Goal: Task Accomplishment & Management: Use online tool/utility

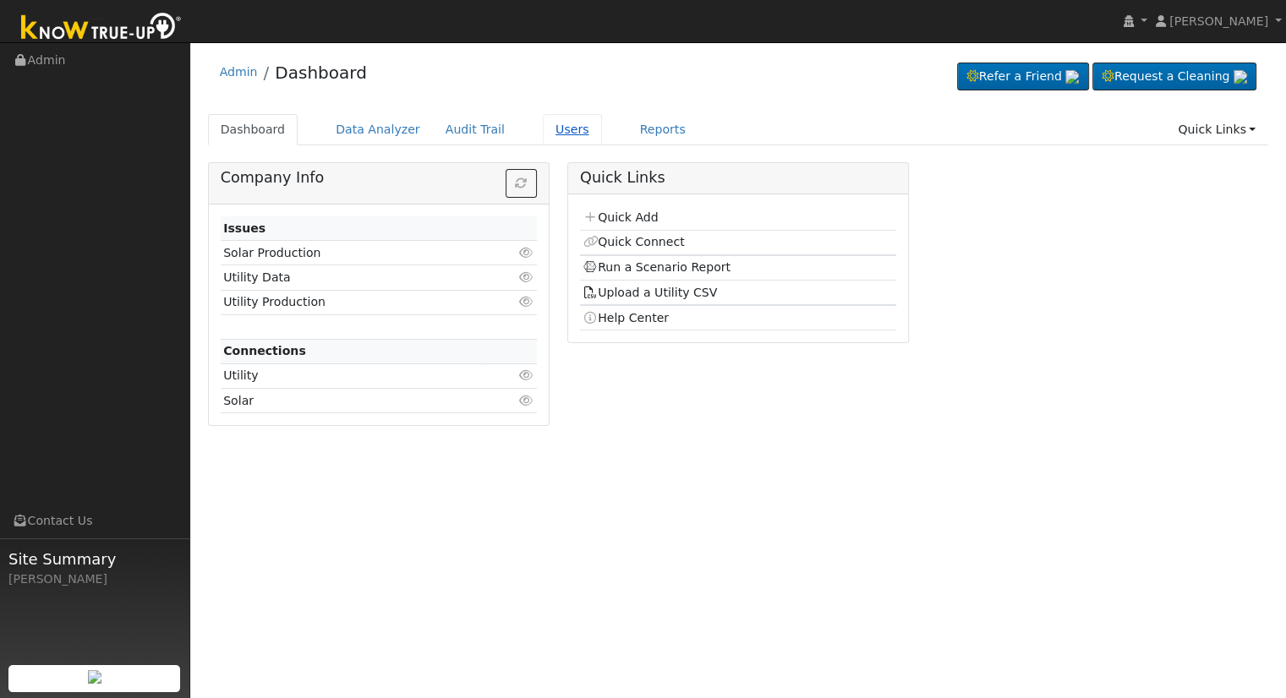
click at [543, 135] on link "Users" at bounding box center [572, 129] width 59 height 31
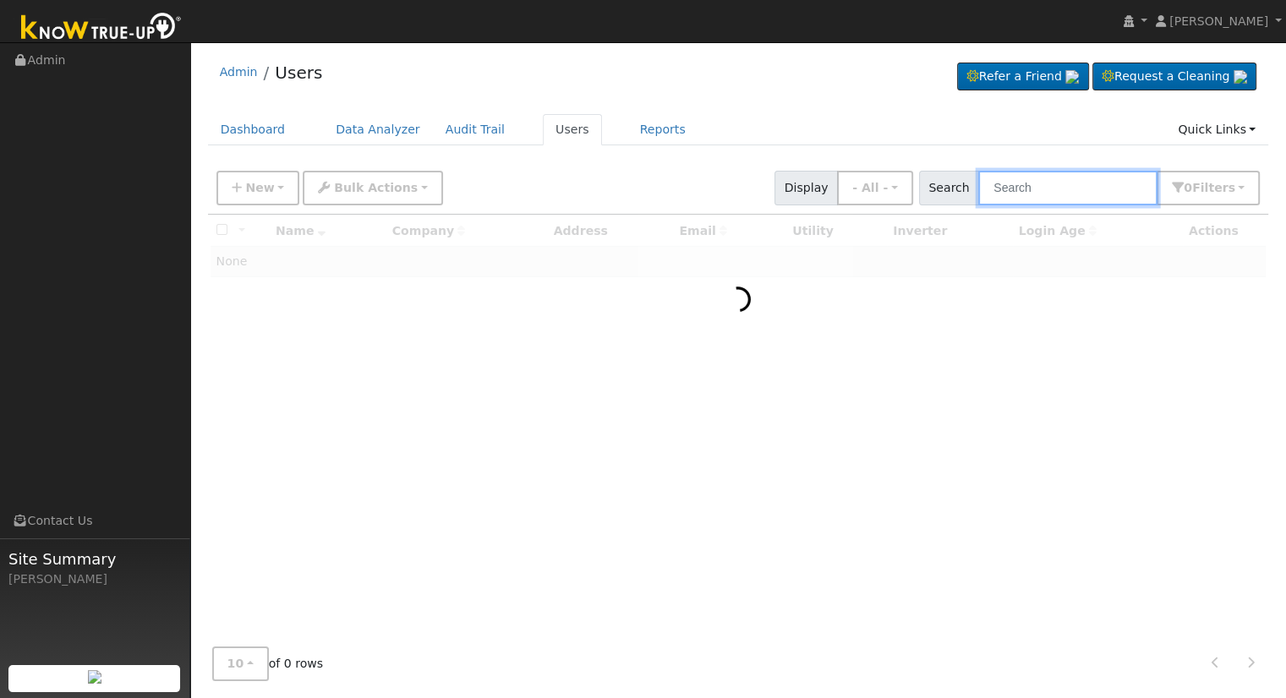
click at [1046, 190] on input "text" at bounding box center [1067, 188] width 179 height 35
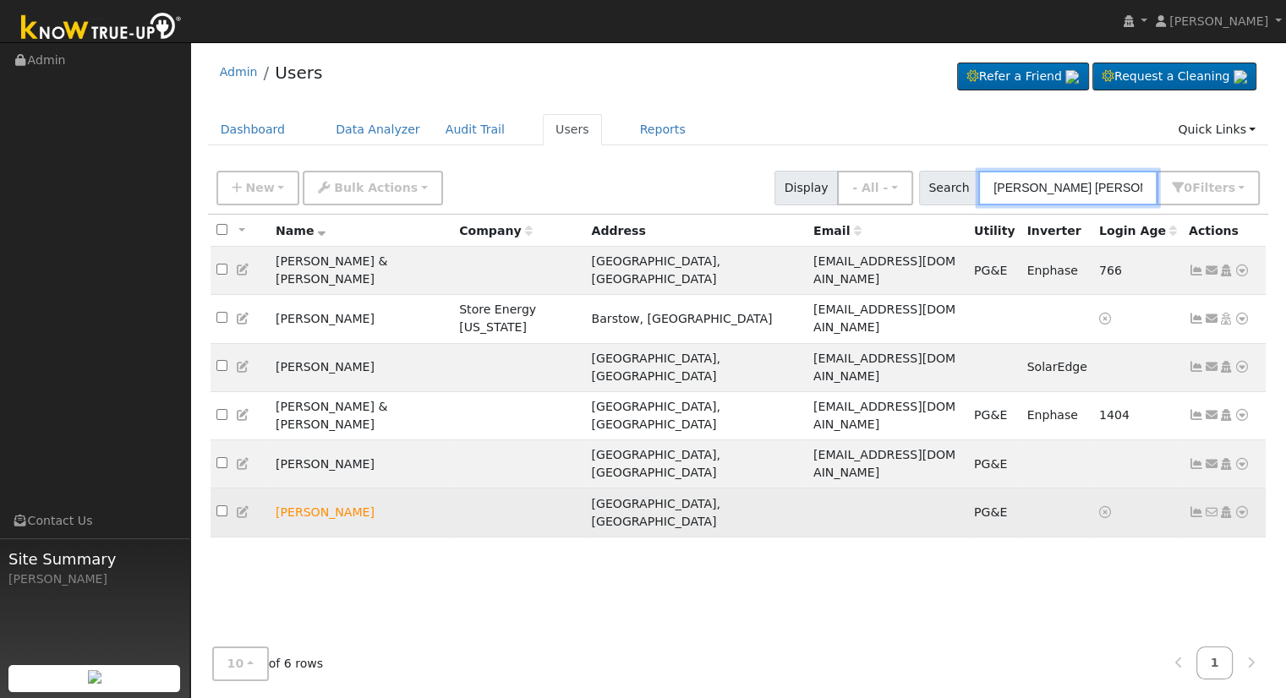
type input "sara ra"
click at [1241, 506] on icon at bounding box center [1242, 512] width 15 height 12
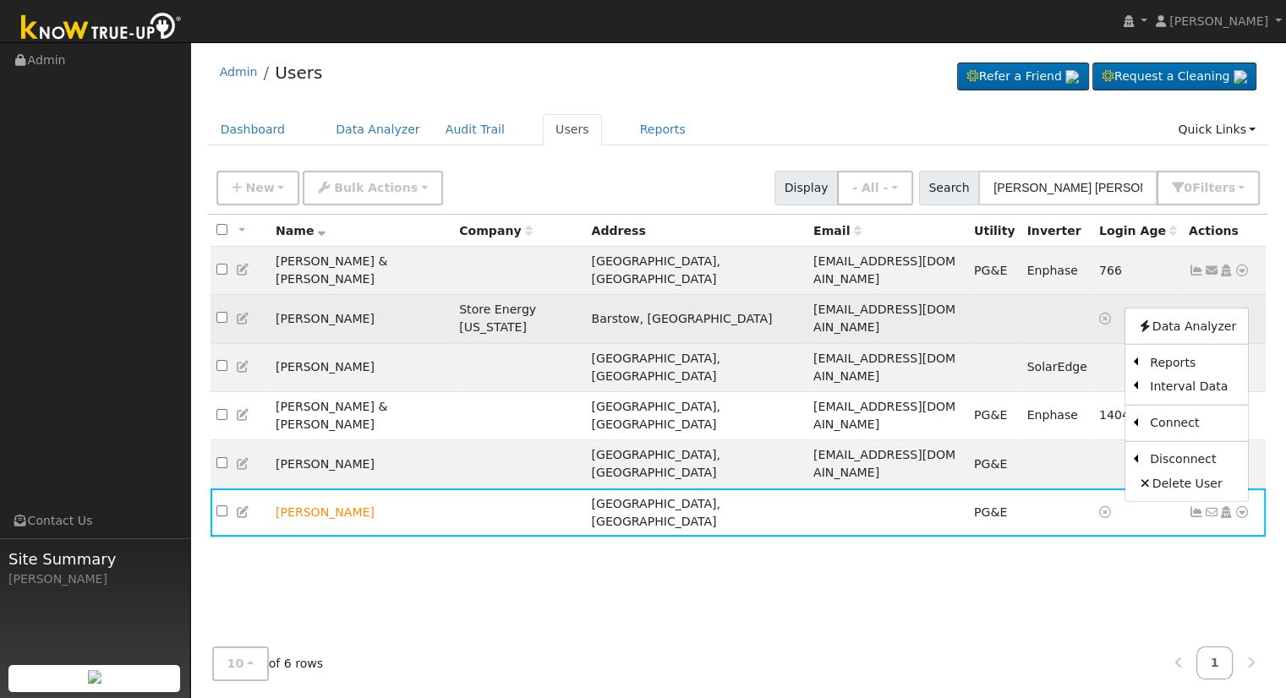
click at [994, 295] on td at bounding box center [994, 319] width 53 height 48
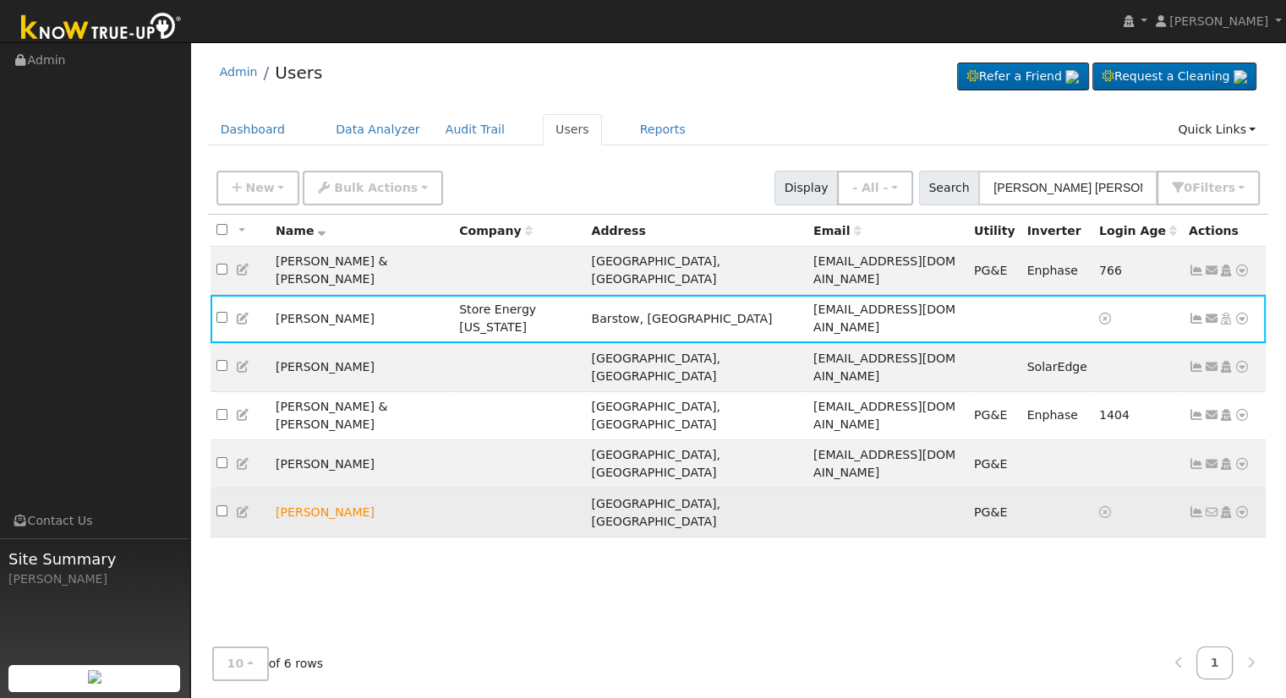
click at [1247, 506] on icon at bounding box center [1242, 512] width 15 height 12
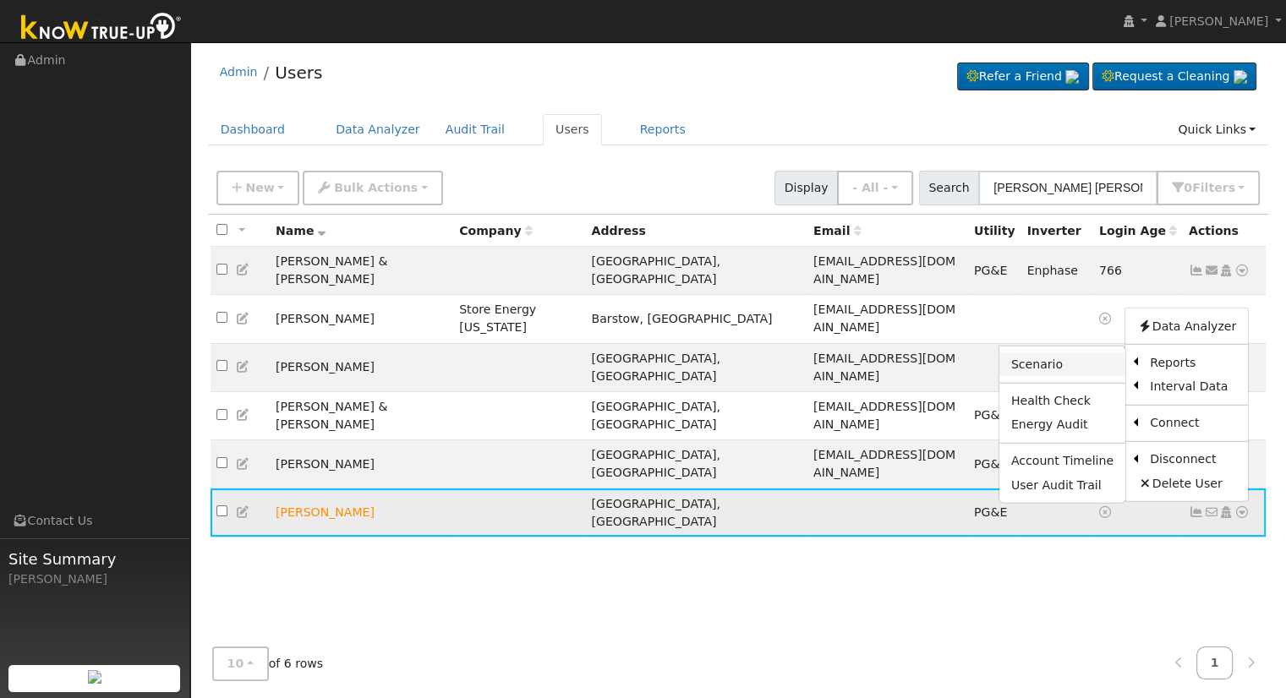
click at [1079, 353] on link "Scenario" at bounding box center [1062, 365] width 126 height 24
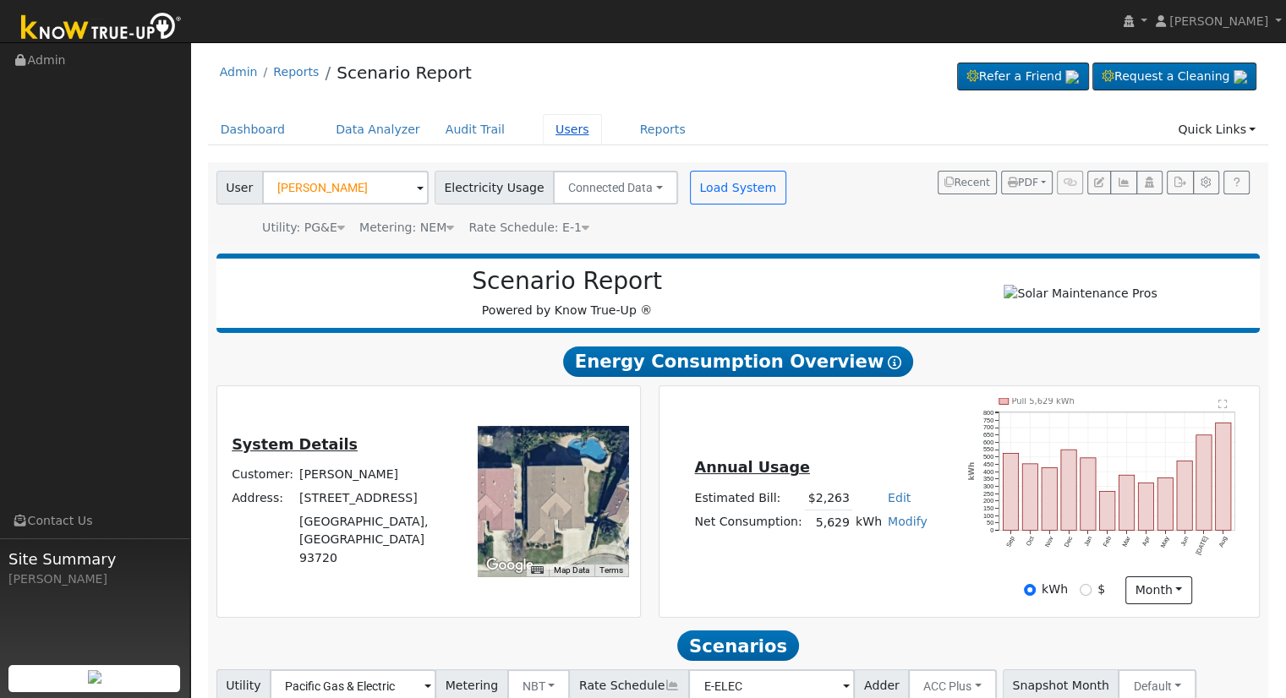
click at [543, 129] on link "Users" at bounding box center [572, 129] width 59 height 31
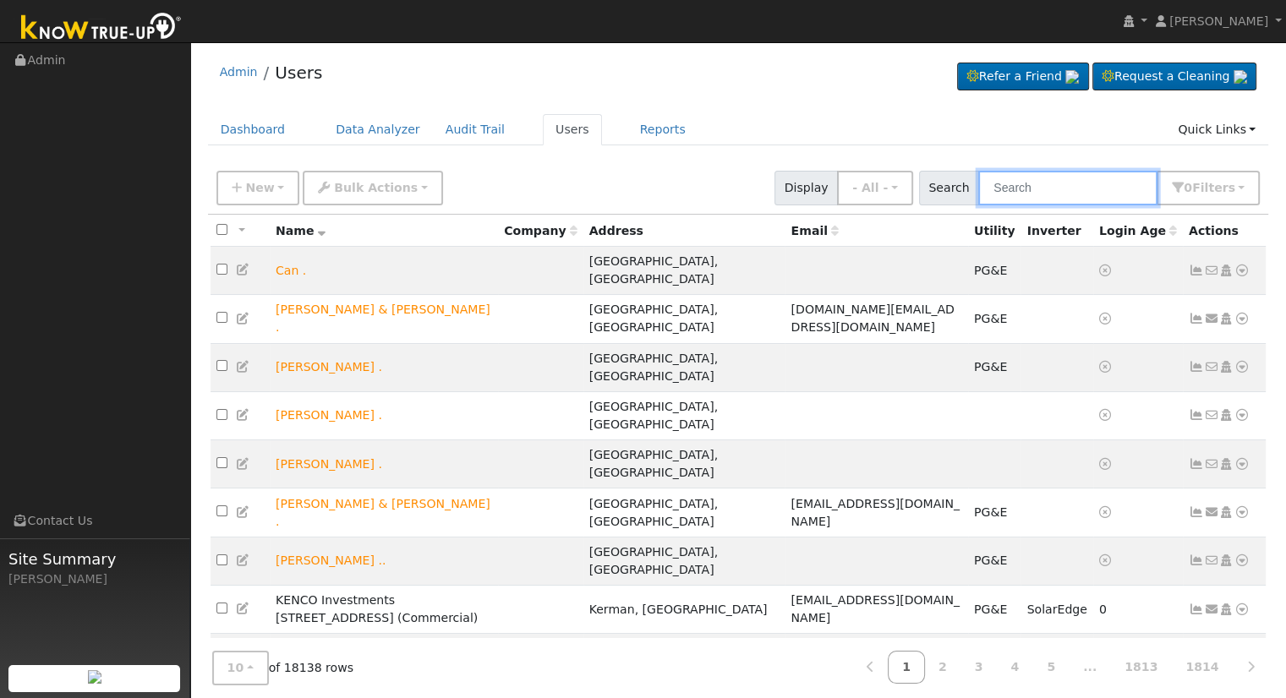
click at [1021, 187] on input "text" at bounding box center [1067, 188] width 179 height 35
click at [1025, 184] on input "text" at bounding box center [1067, 188] width 179 height 35
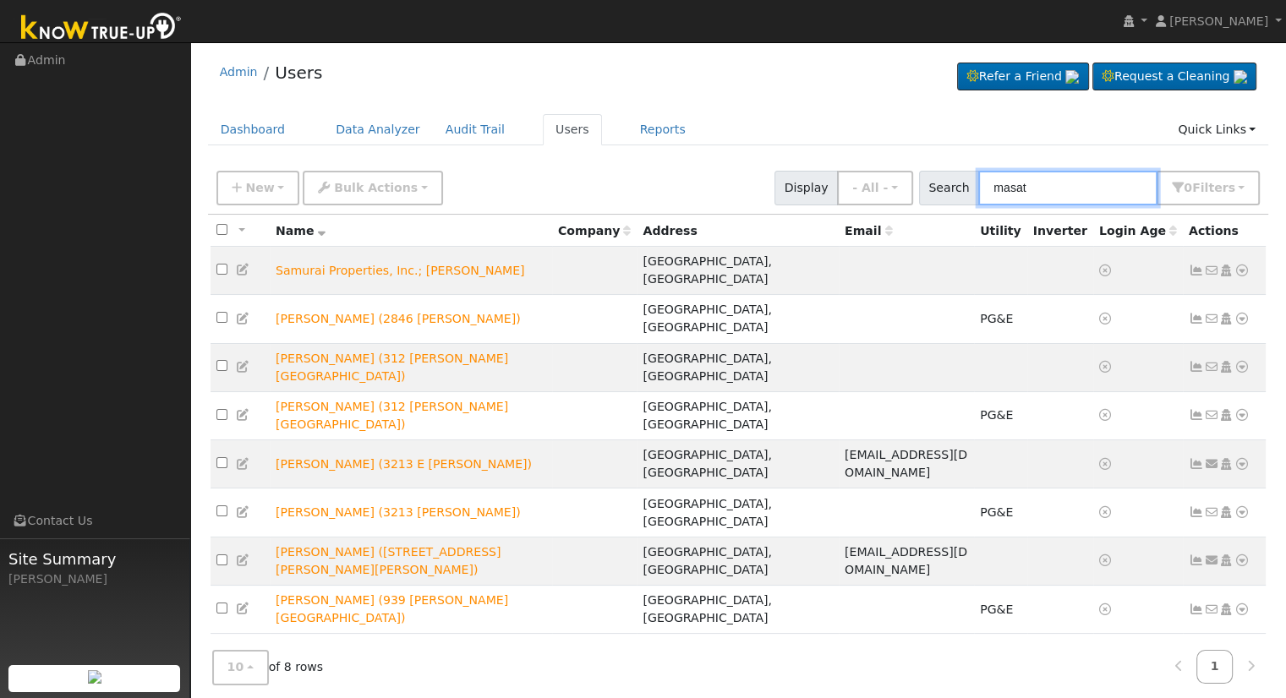
drag, startPoint x: 1089, startPoint y: 189, endPoint x: 851, endPoint y: 183, distance: 238.5
click at [848, 180] on div "New Add User Quick Add Quick Connect Quick Convert Lead Bulk Actions Send Email…" at bounding box center [738, 185] width 1050 height 41
type input "974"
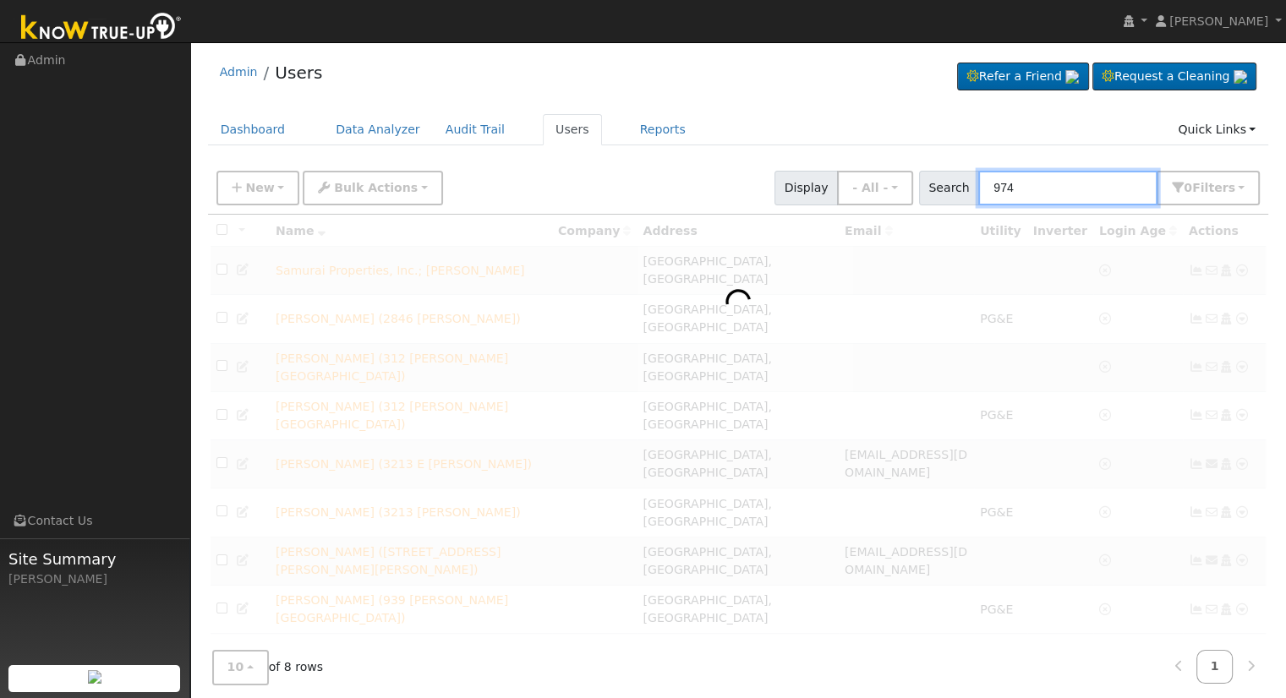
drag, startPoint x: 1065, startPoint y: 189, endPoint x: 818, endPoint y: 178, distance: 246.3
click at [818, 178] on div "New Add User Quick Add Quick Connect Quick Convert Lead Bulk Actions Send Email…" at bounding box center [738, 185] width 1050 height 41
click at [782, 96] on div "Admin Users Refer a Friend Request a Cleaning" at bounding box center [738, 77] width 1061 height 52
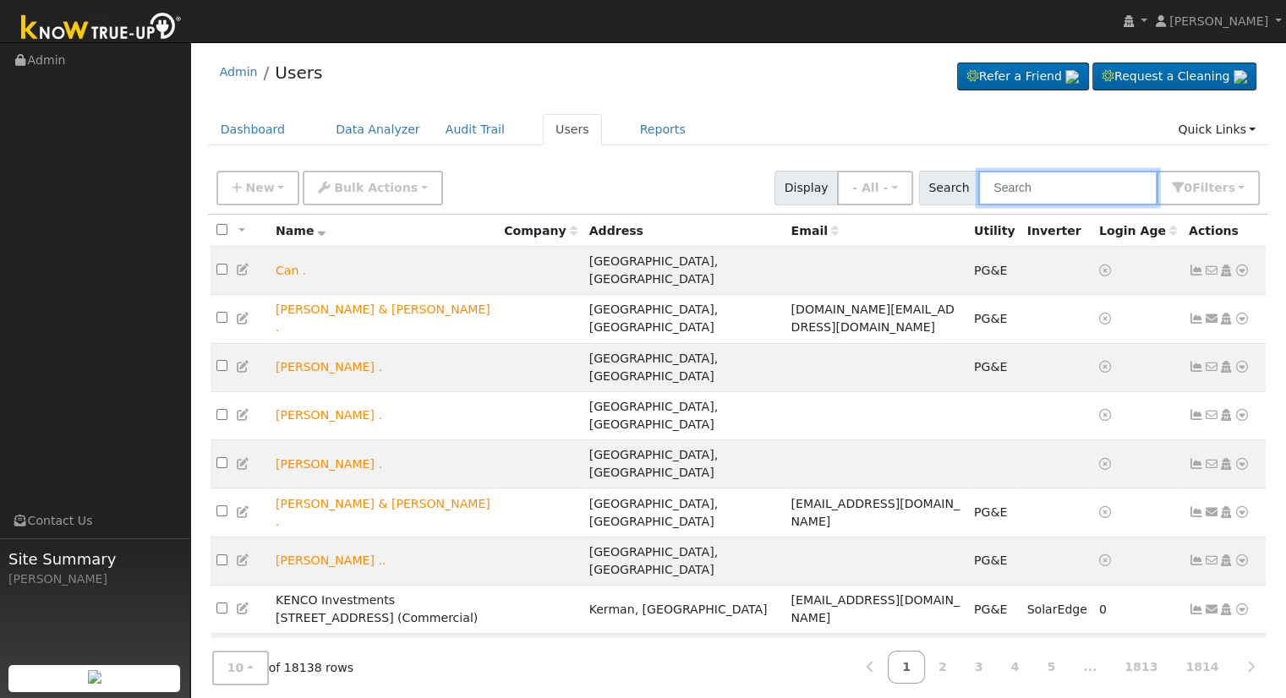
click at [1028, 189] on input "text" at bounding box center [1067, 188] width 179 height 35
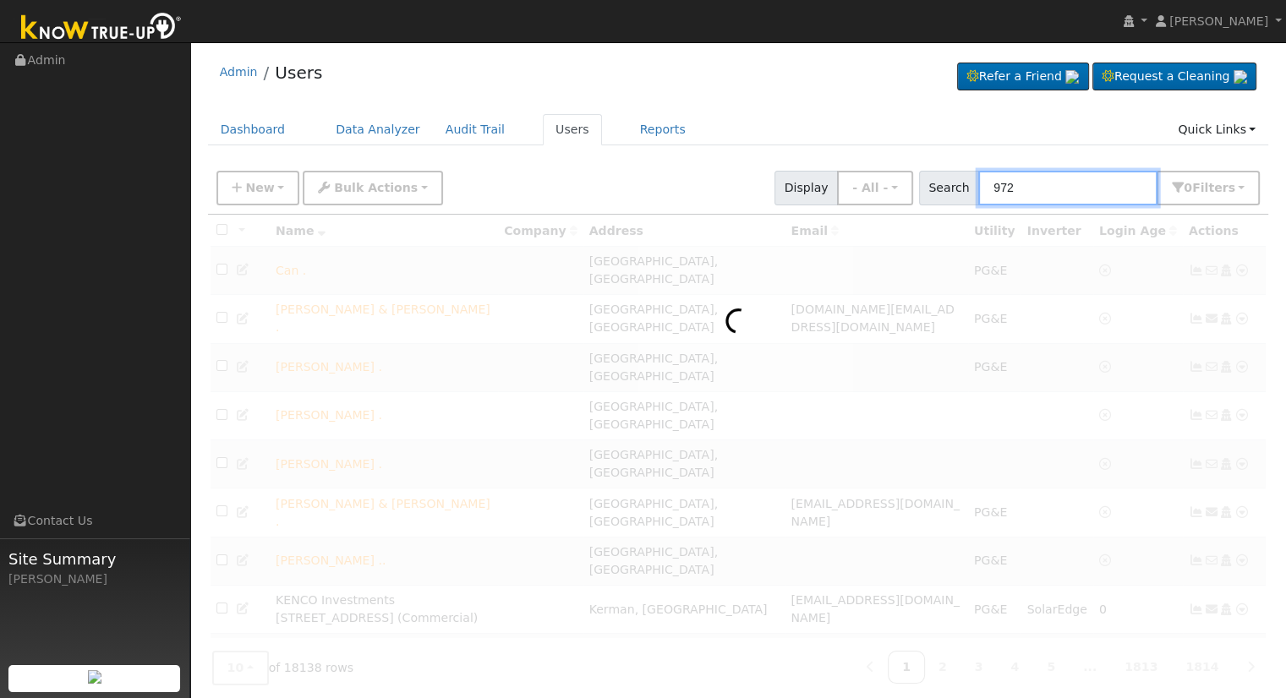
click at [1086, 184] on input "972" at bounding box center [1067, 188] width 179 height 35
drag, startPoint x: 1086, startPoint y: 184, endPoint x: 499, endPoint y: 183, distance: 586.8
click at [499, 183] on div "New Add User Quick Add Quick Connect Quick Convert Lead Bulk Actions Send Email…" at bounding box center [738, 185] width 1050 height 41
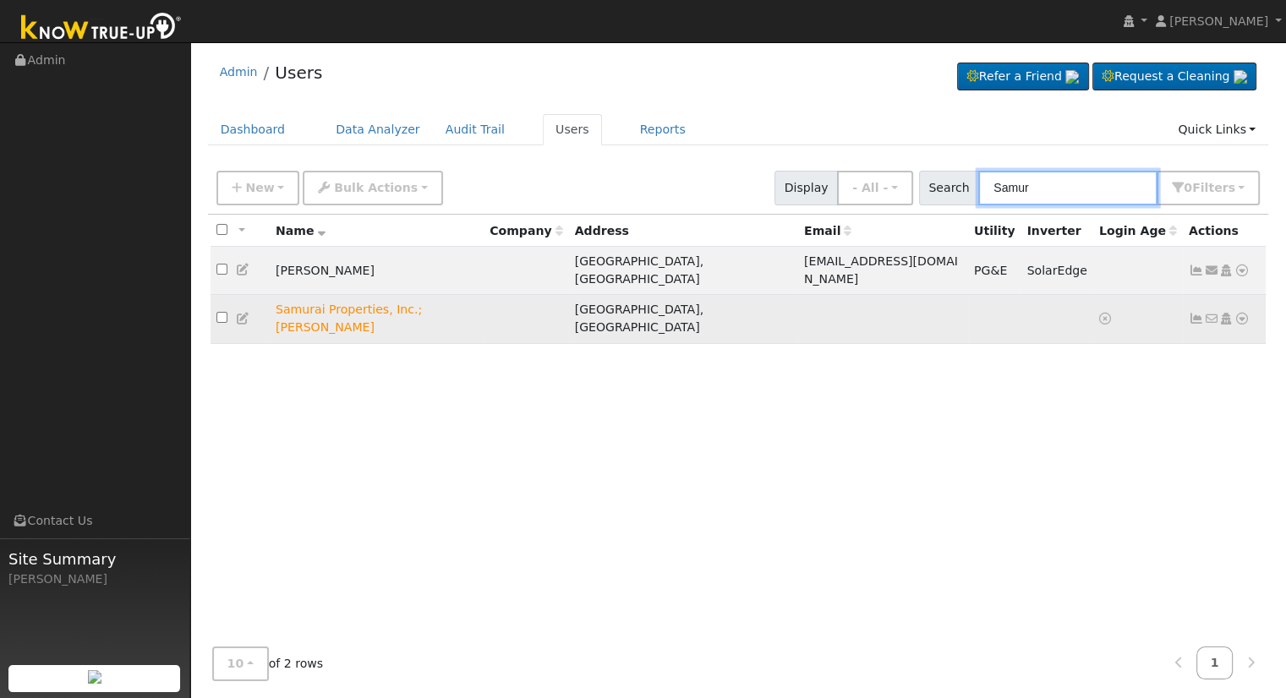
type input "Samur"
click at [1241, 313] on icon at bounding box center [1242, 319] width 15 height 12
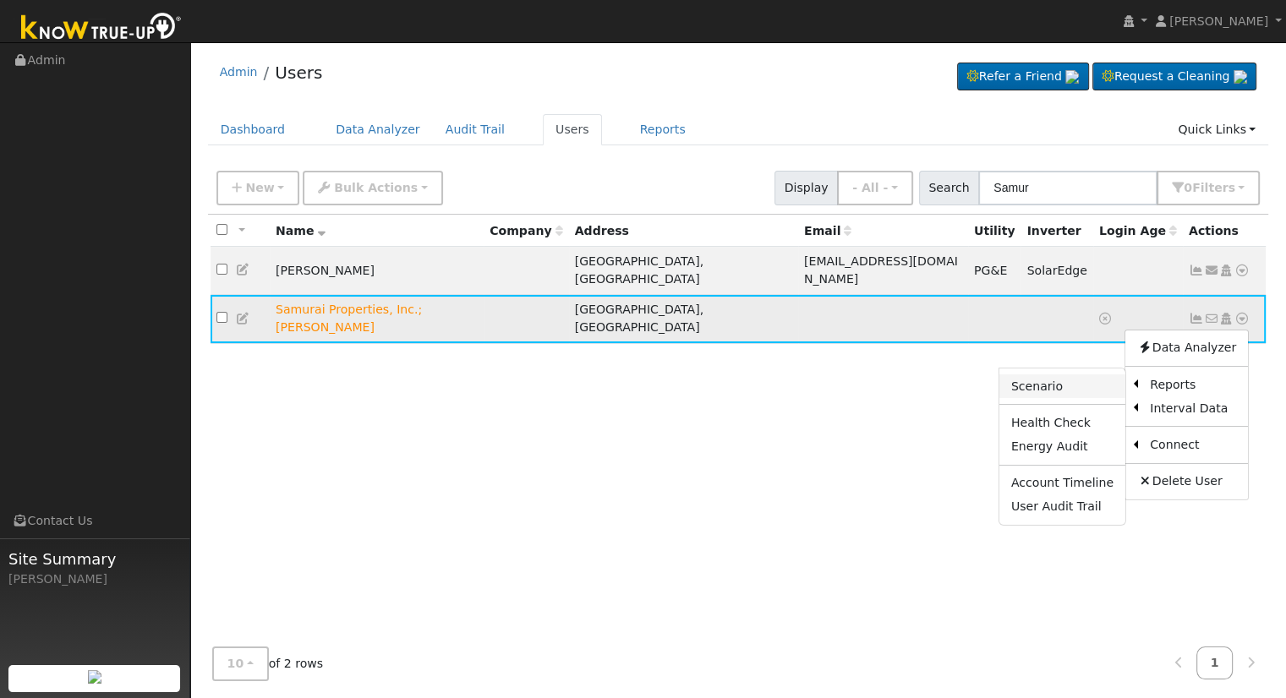
click at [1095, 375] on link "Scenario" at bounding box center [1062, 387] width 126 height 24
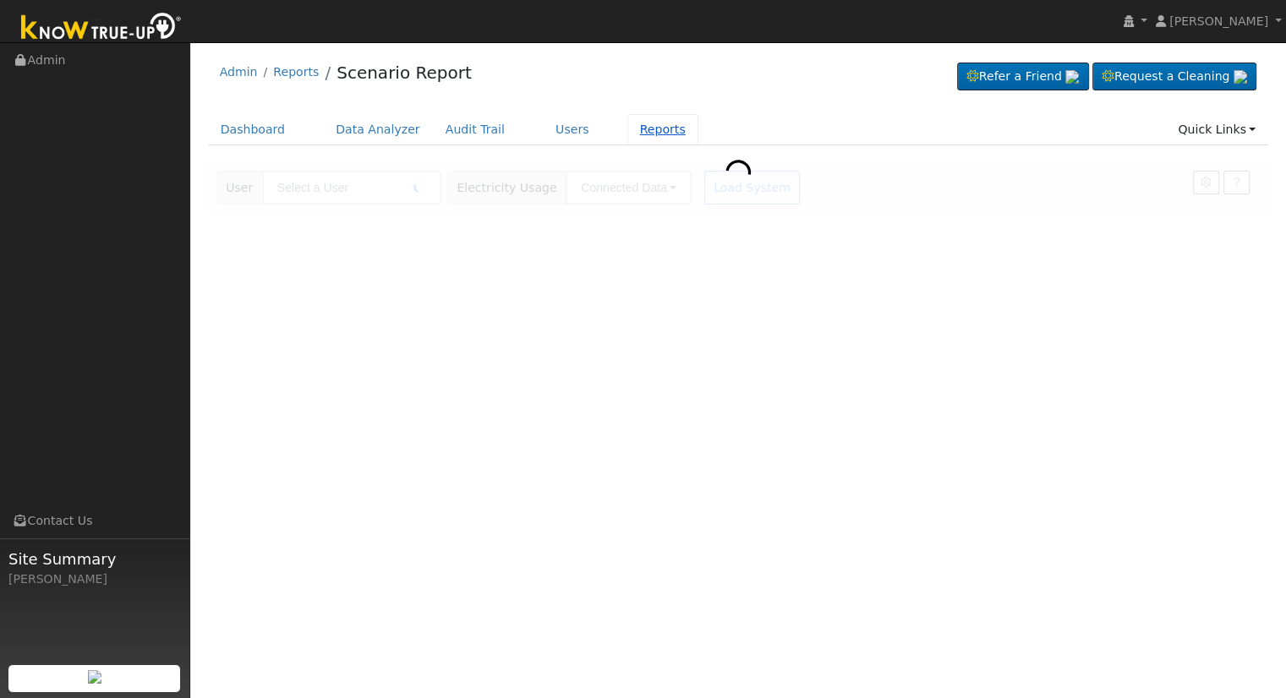
type input "Samurai Properties, Inc.; [PERSON_NAME]"
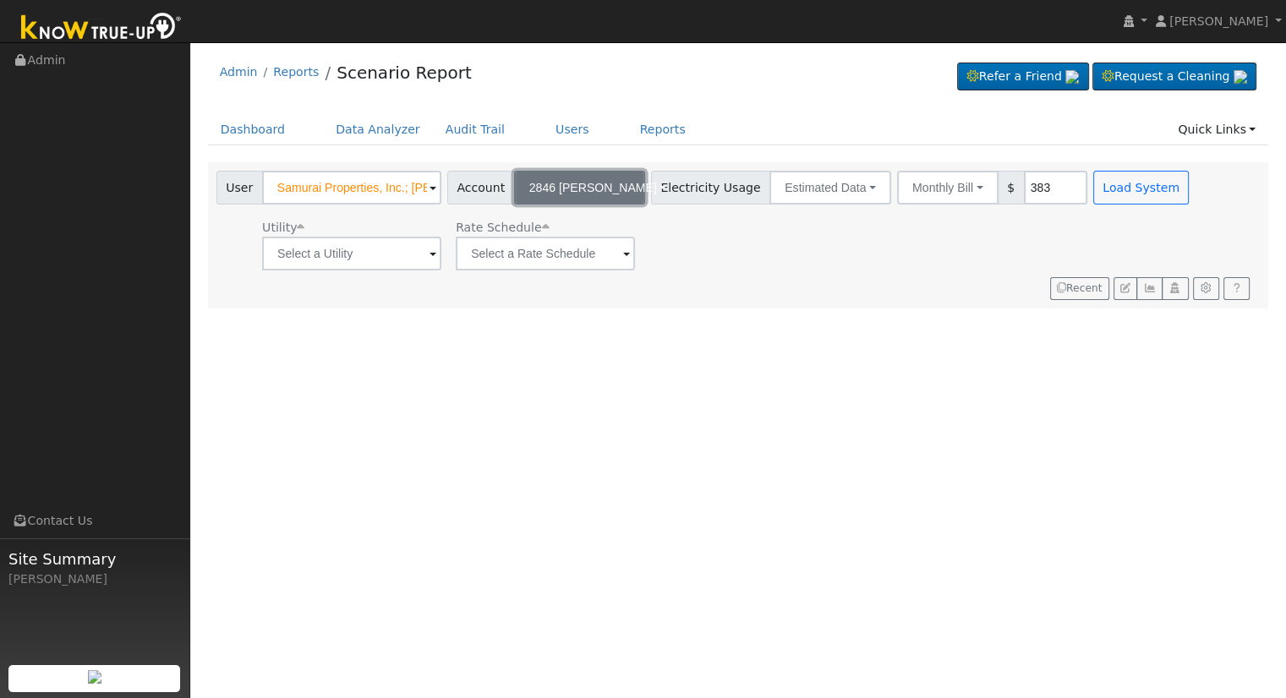
click at [599, 181] on span "2846 [PERSON_NAME]" at bounding box center [593, 188] width 128 height 14
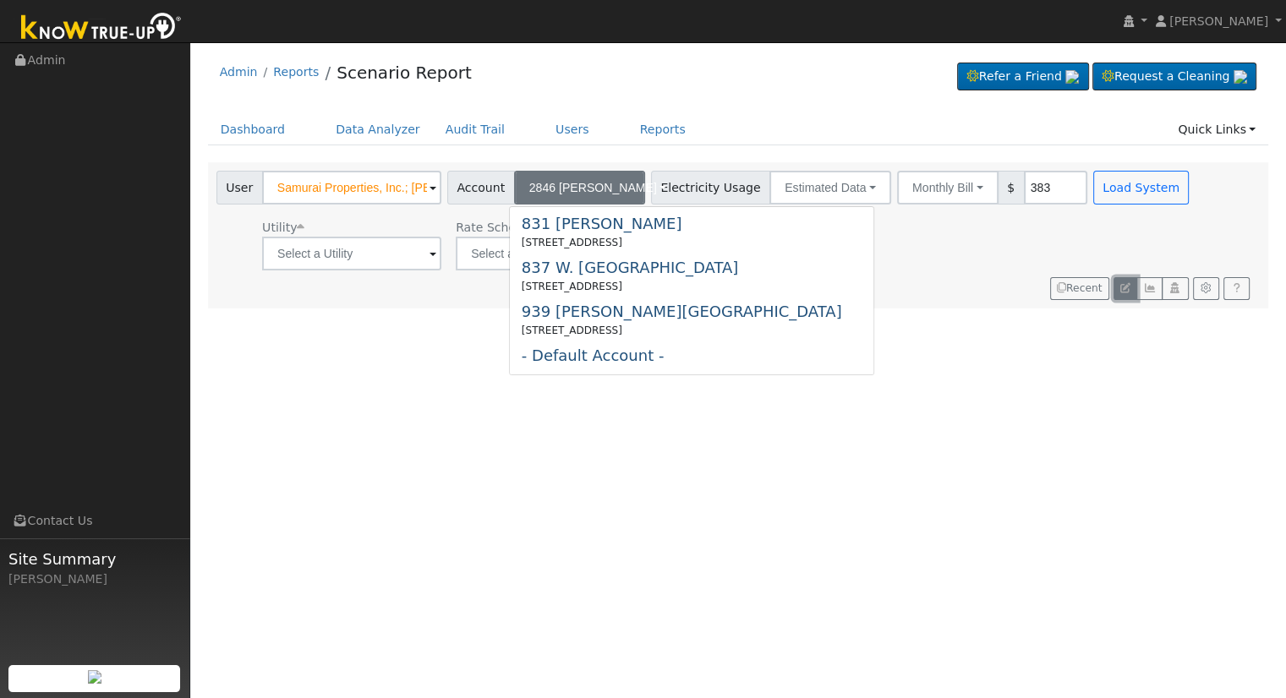
click at [1127, 285] on icon "button" at bounding box center [1125, 288] width 10 height 10
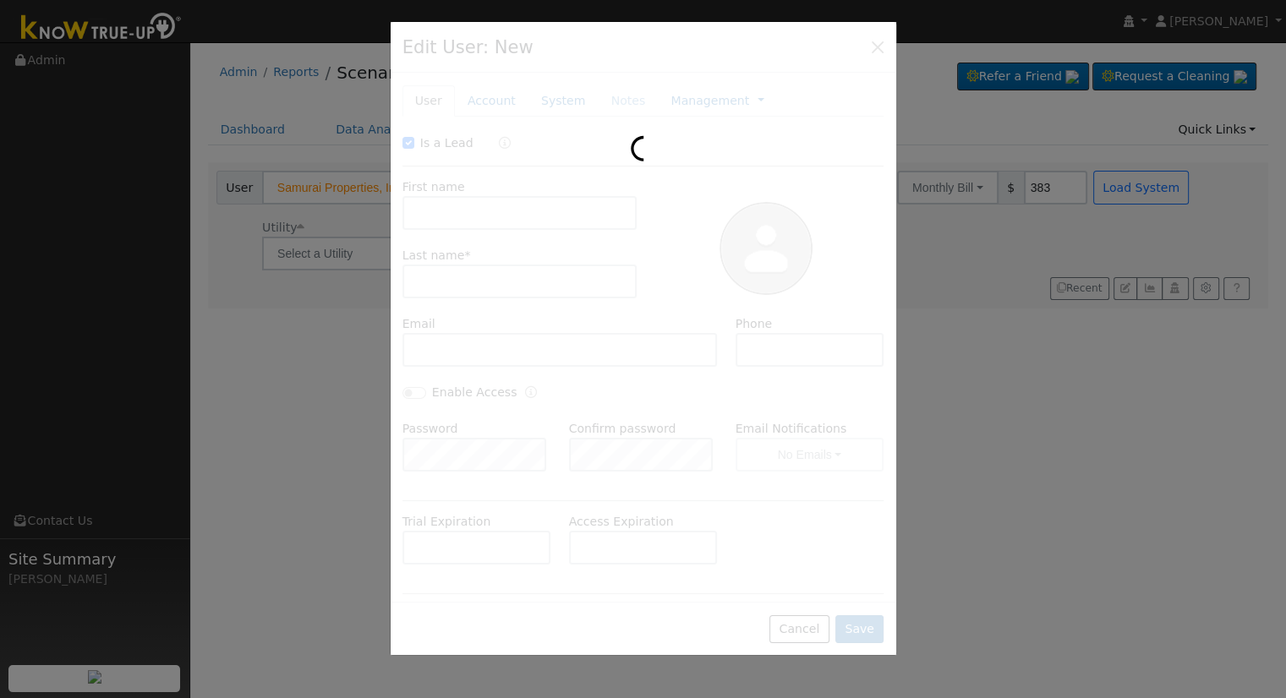
checkbox input "true"
type input "Samurai Properties, Inc.;"
type input "Masato Yasuda"
type input "2846 N. Vagedes"
type input "2846 North Vagedes Avenue"
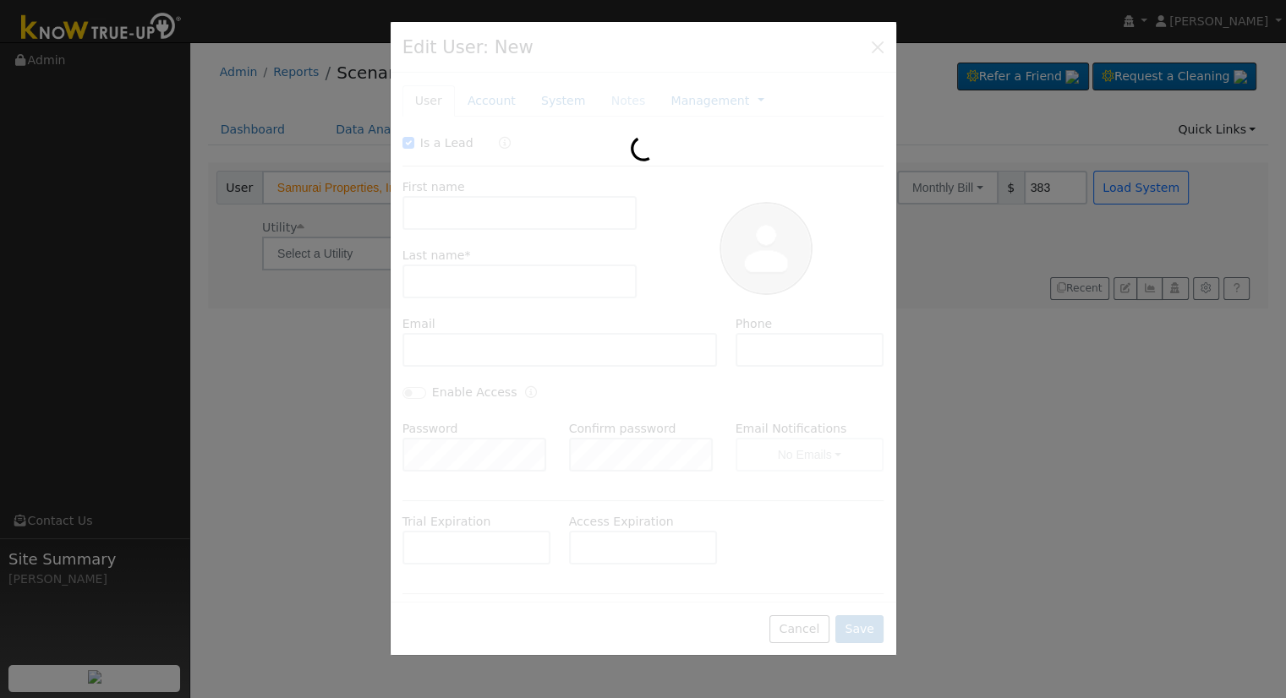
type input "Fresno"
type input "CA"
type input "93705"
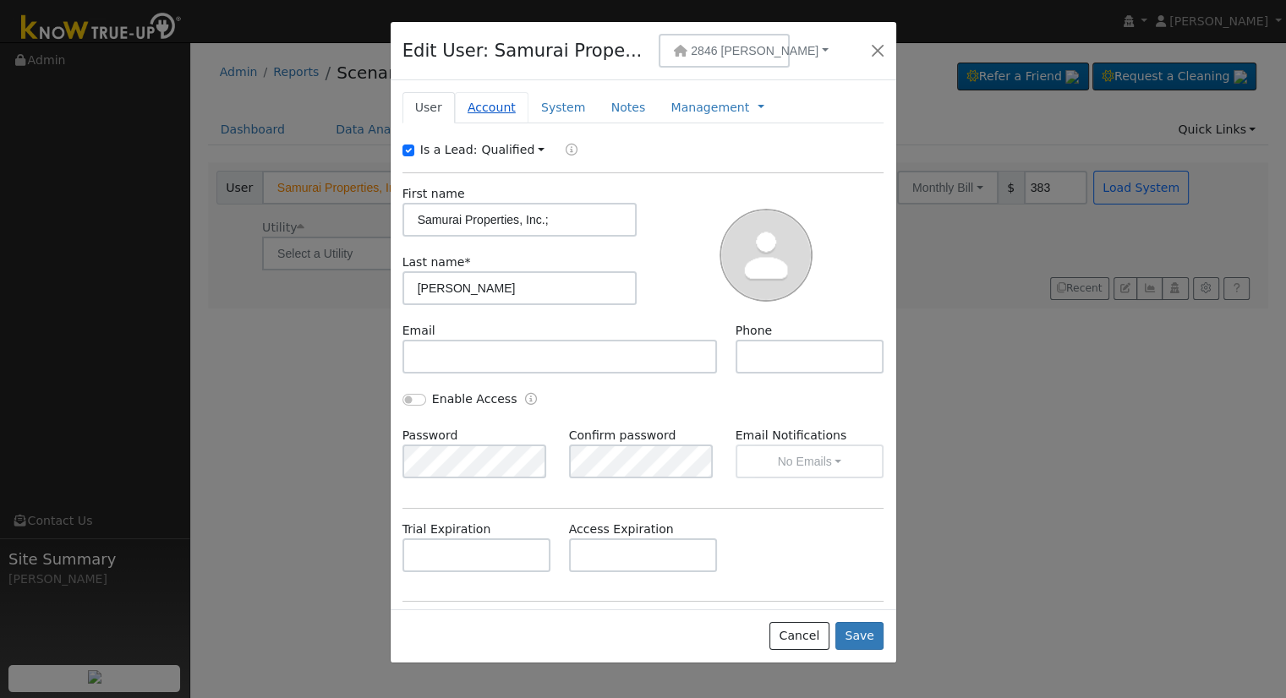
click at [491, 101] on link "Account" at bounding box center [492, 107] width 74 height 31
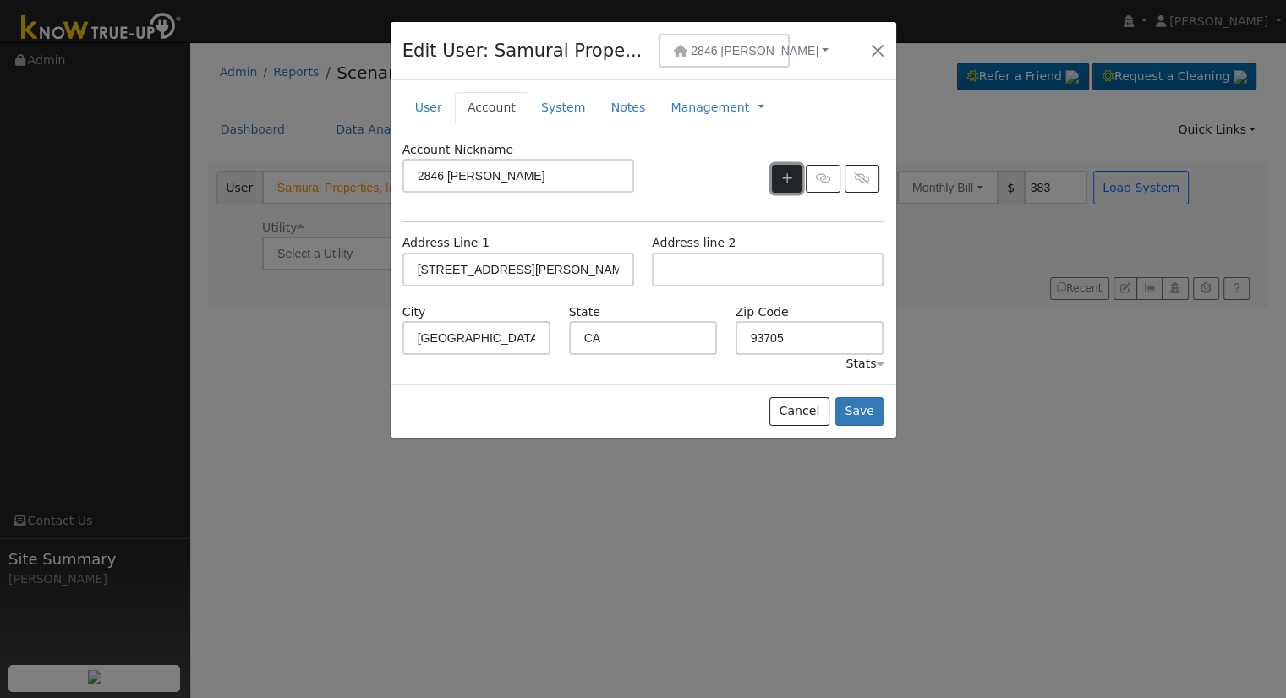
click at [787, 178] on icon "button" at bounding box center [787, 178] width 10 height 12
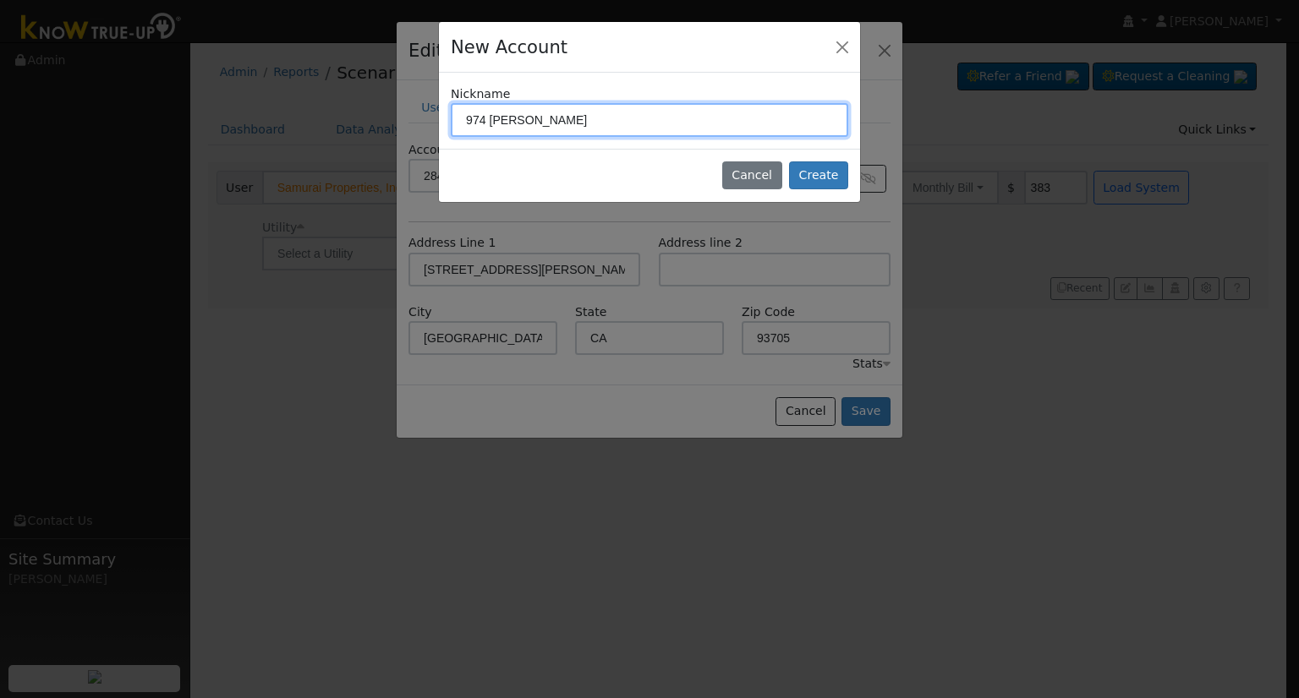
click at [481, 112] on input "974 N. Arthur" at bounding box center [649, 120] width 397 height 34
type input "972 N. Arthur"
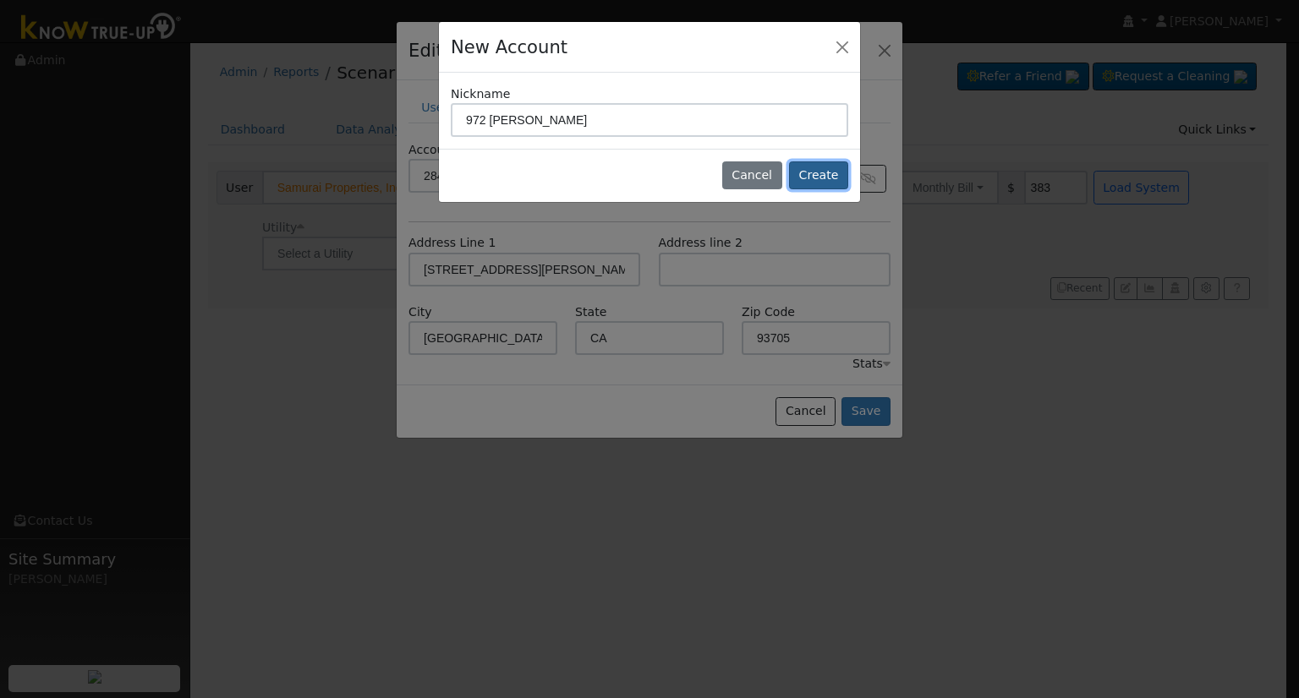
click at [824, 170] on button "Create" at bounding box center [818, 176] width 59 height 29
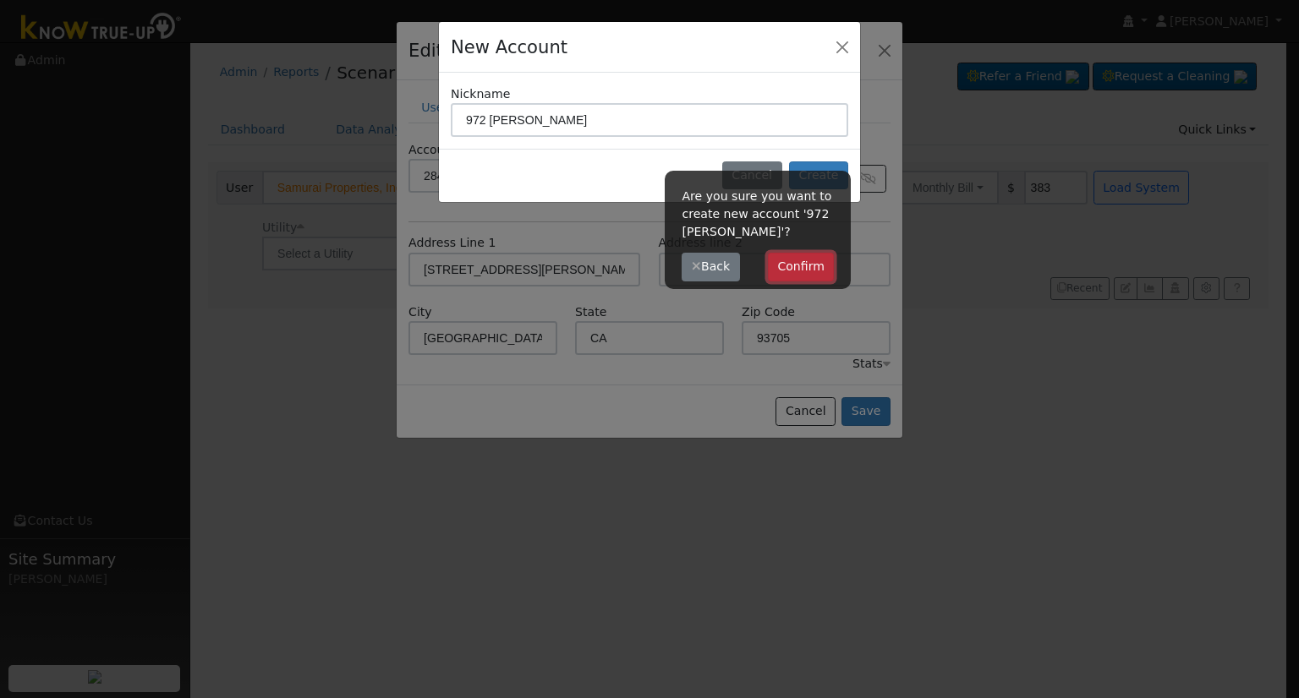
click at [821, 265] on button "Confirm" at bounding box center [801, 267] width 67 height 29
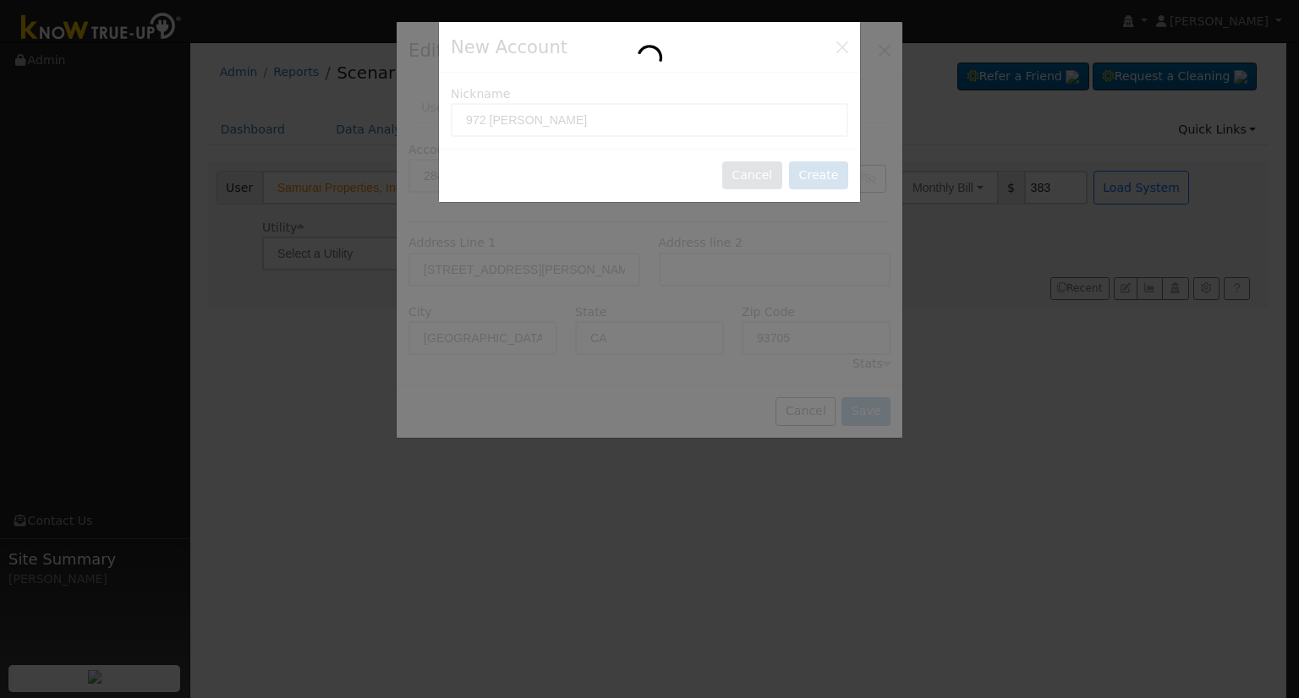
type input "972 N. Arthur"
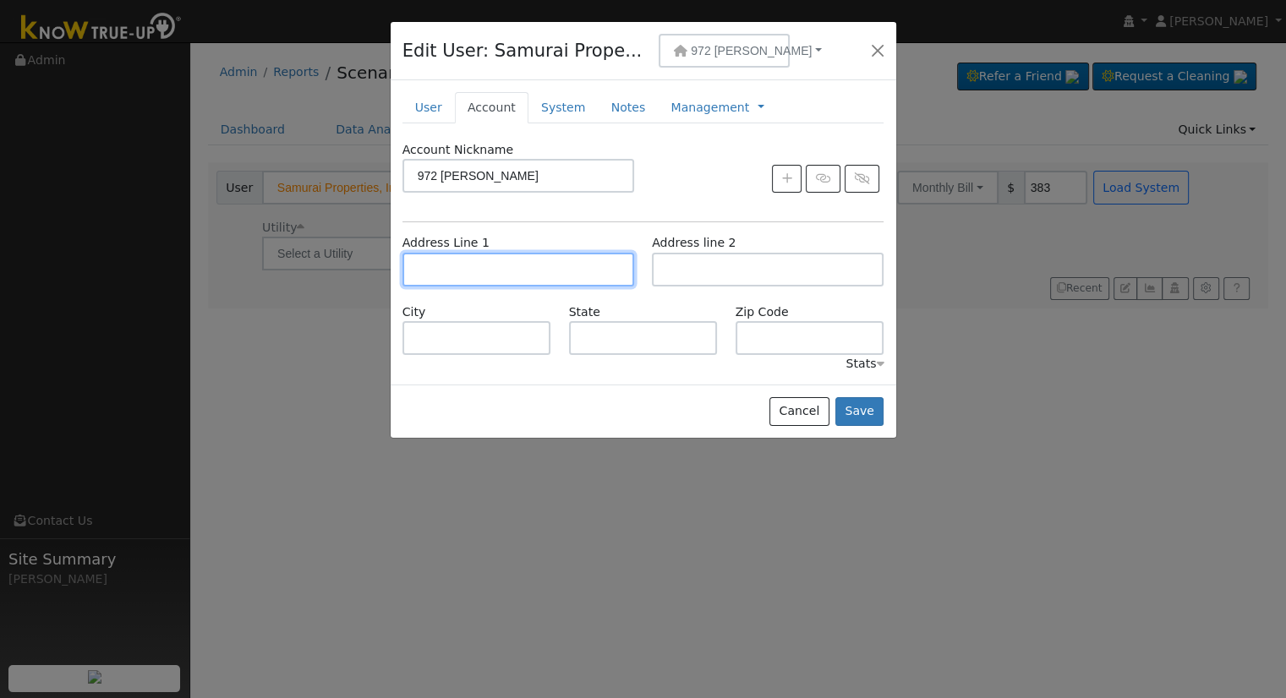
click at [535, 266] on input "text" at bounding box center [518, 270] width 232 height 34
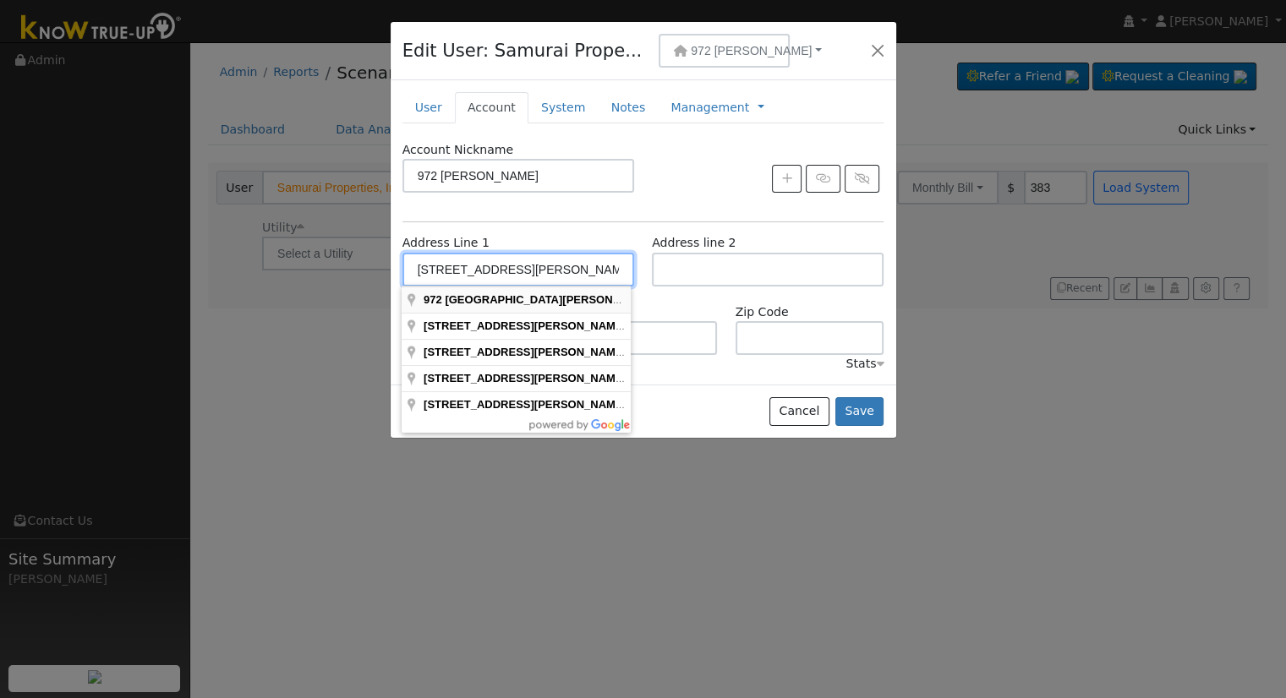
type input "972 North Arthur Avenue"
type input "Fresno"
type input "CA"
type input "93728"
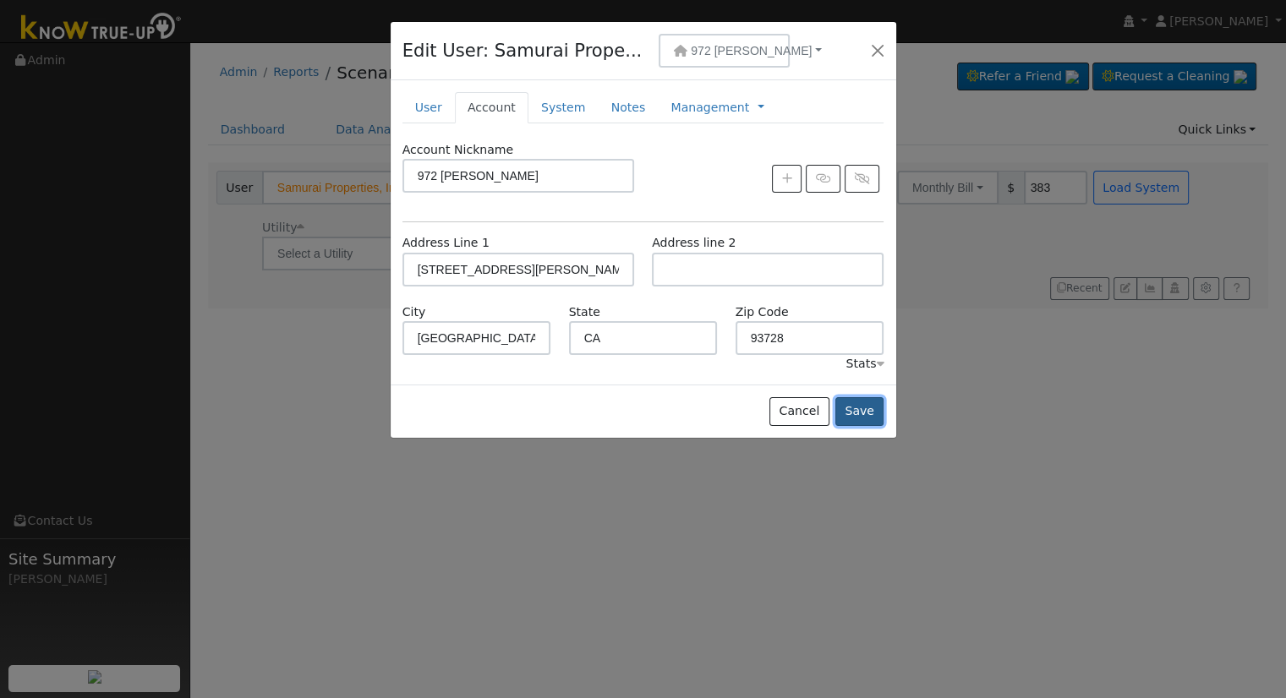
click at [865, 408] on button "Save" at bounding box center [859, 411] width 49 height 29
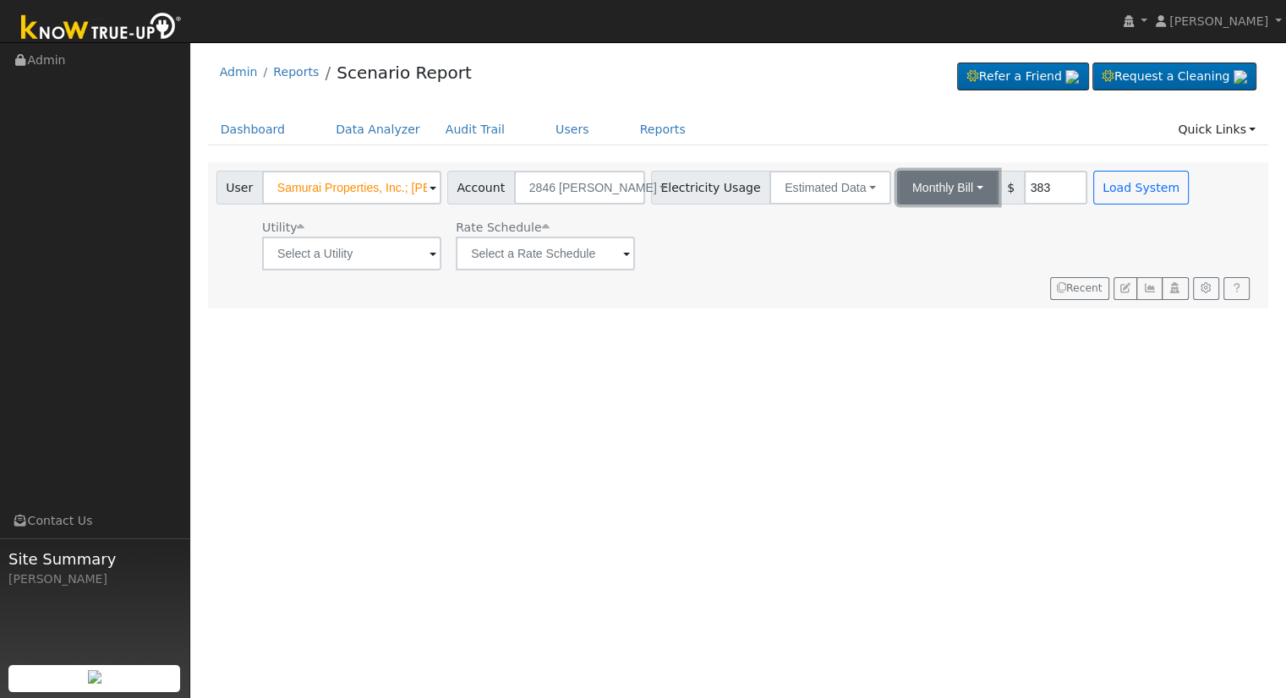
click at [950, 182] on button "Monthly Bill" at bounding box center [947, 188] width 101 height 34
click at [927, 223] on link "Annual Consumption" at bounding box center [925, 225] width 148 height 24
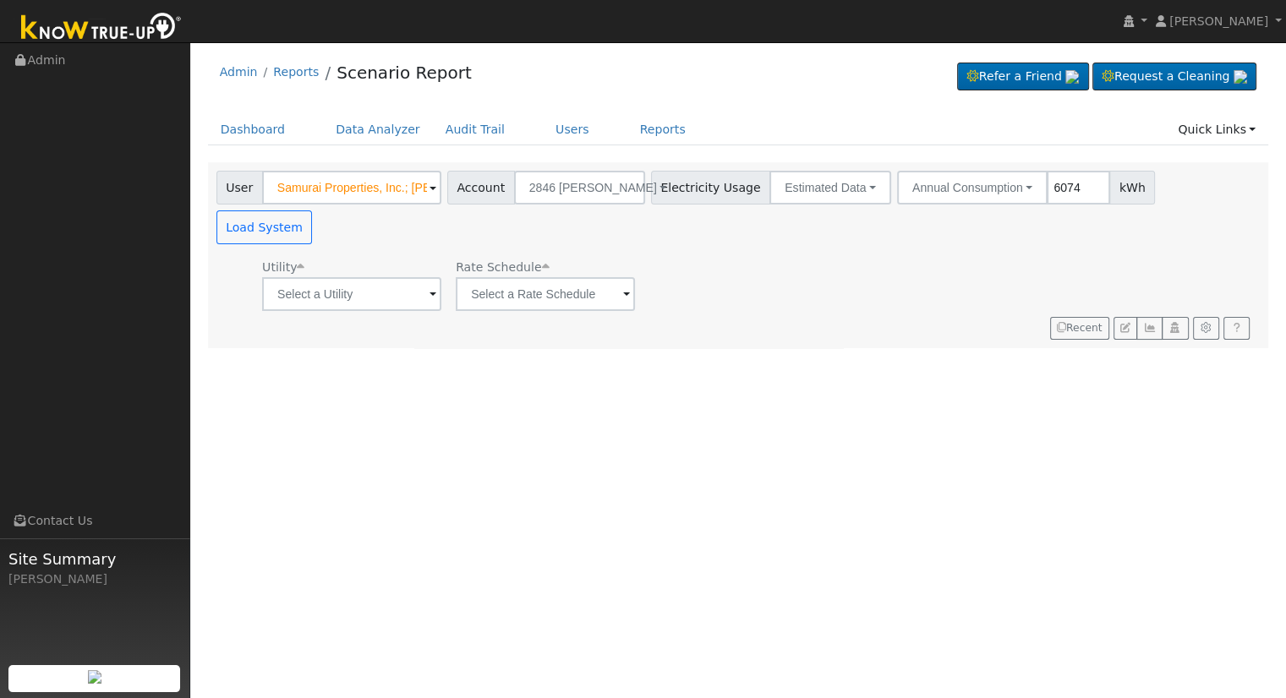
type input "6074"
click at [391, 277] on input "text" at bounding box center [351, 294] width 179 height 34
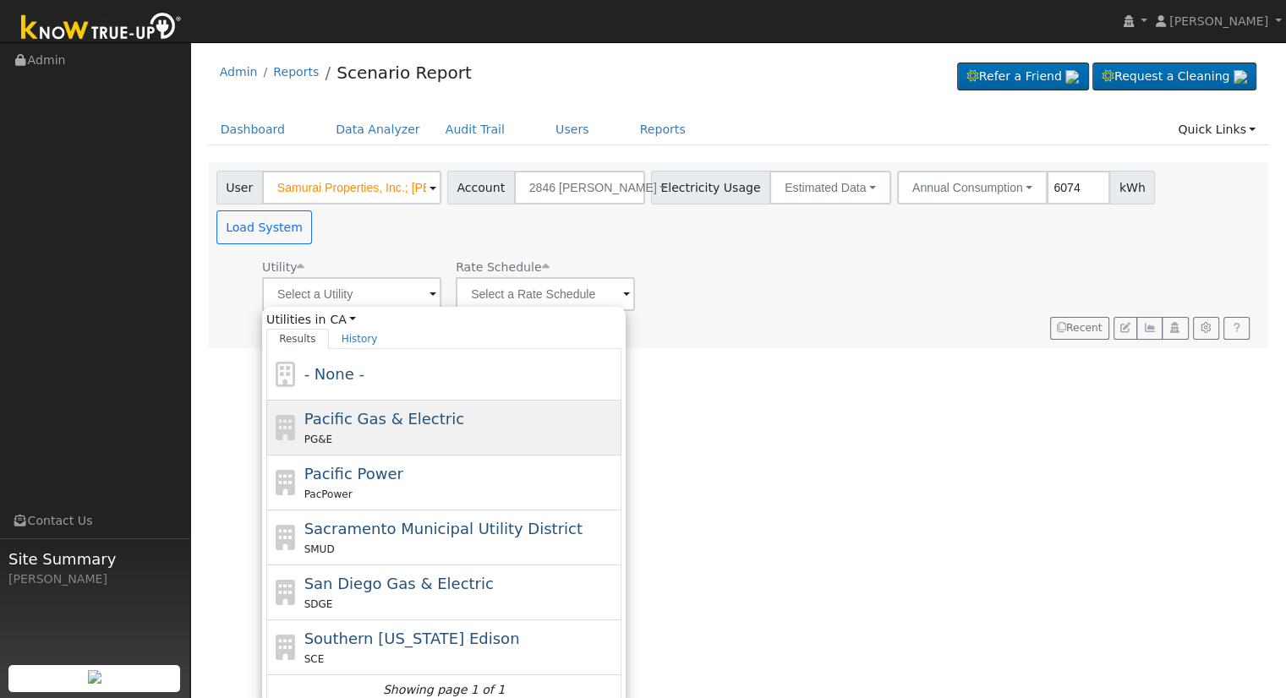
click at [391, 410] on span "Pacific Gas & Electric" at bounding box center [384, 419] width 160 height 18
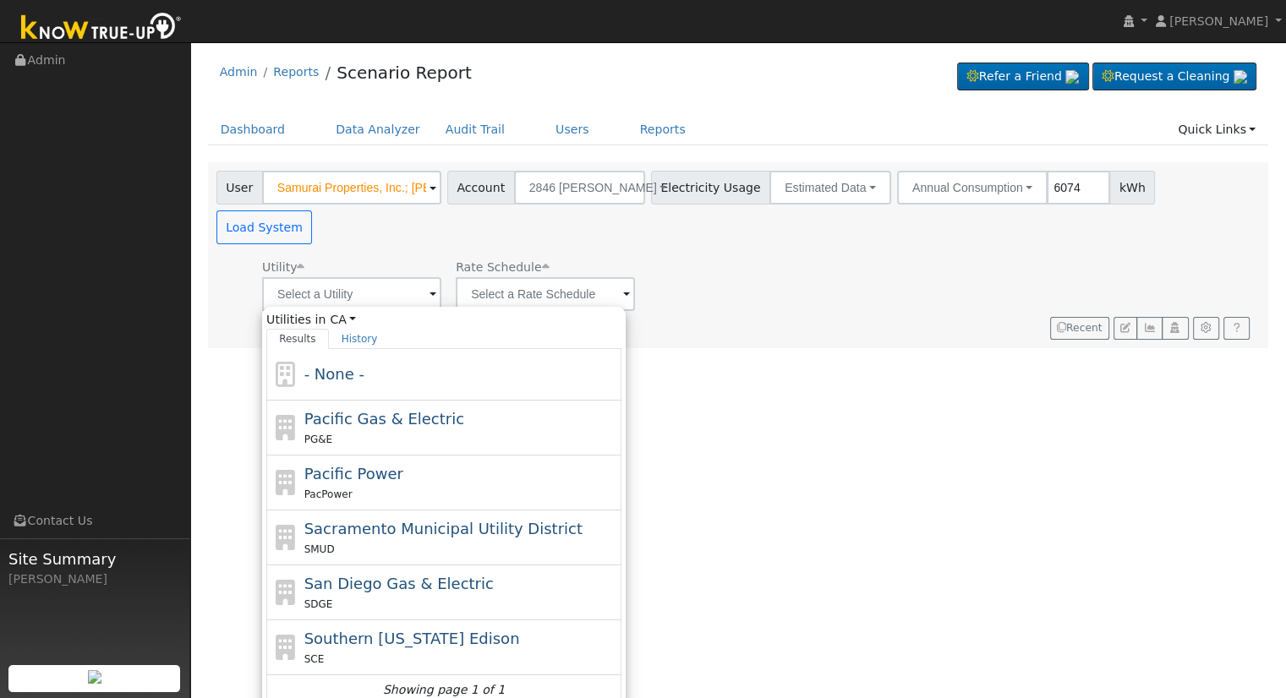
type input "Pacific Gas & Electric"
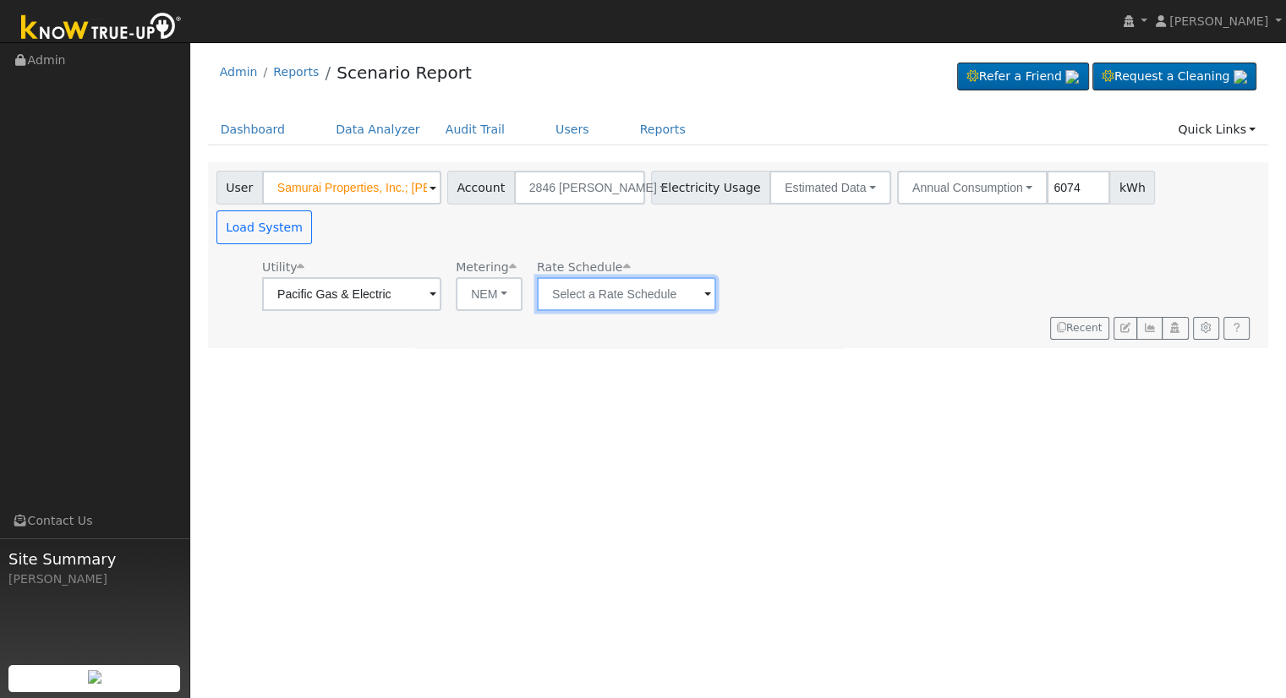
click at [605, 277] on input "text" at bounding box center [626, 294] width 179 height 34
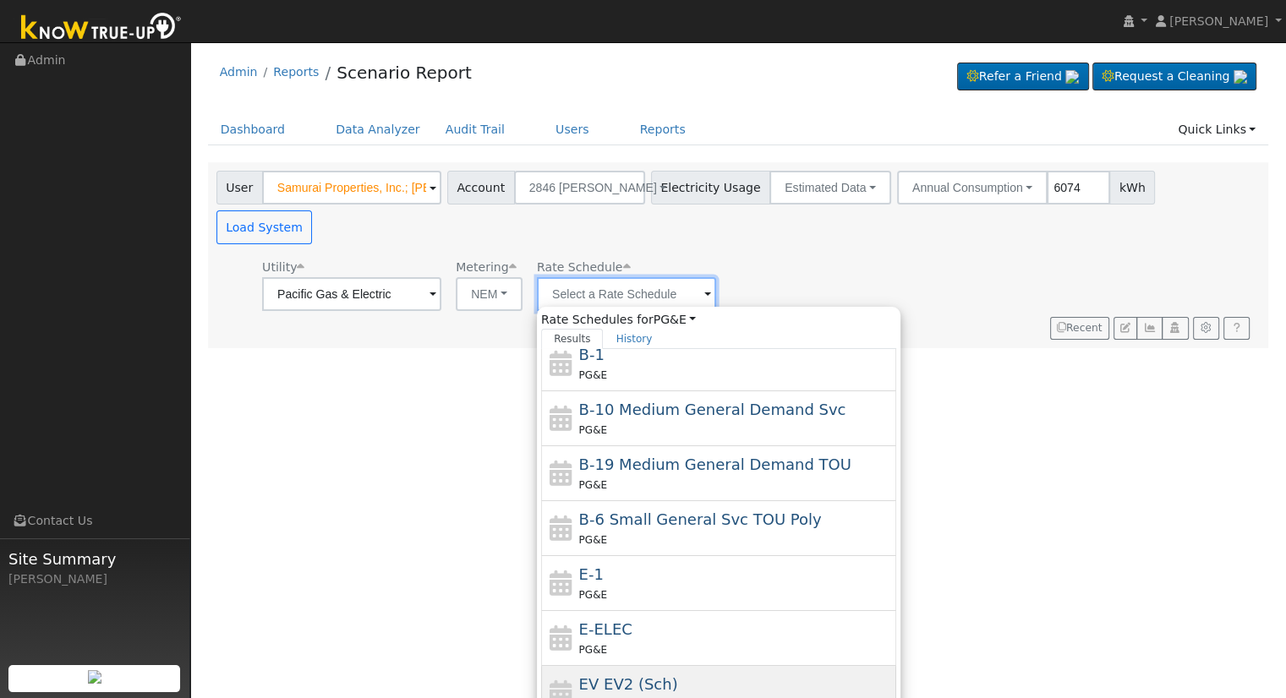
scroll to position [254, 0]
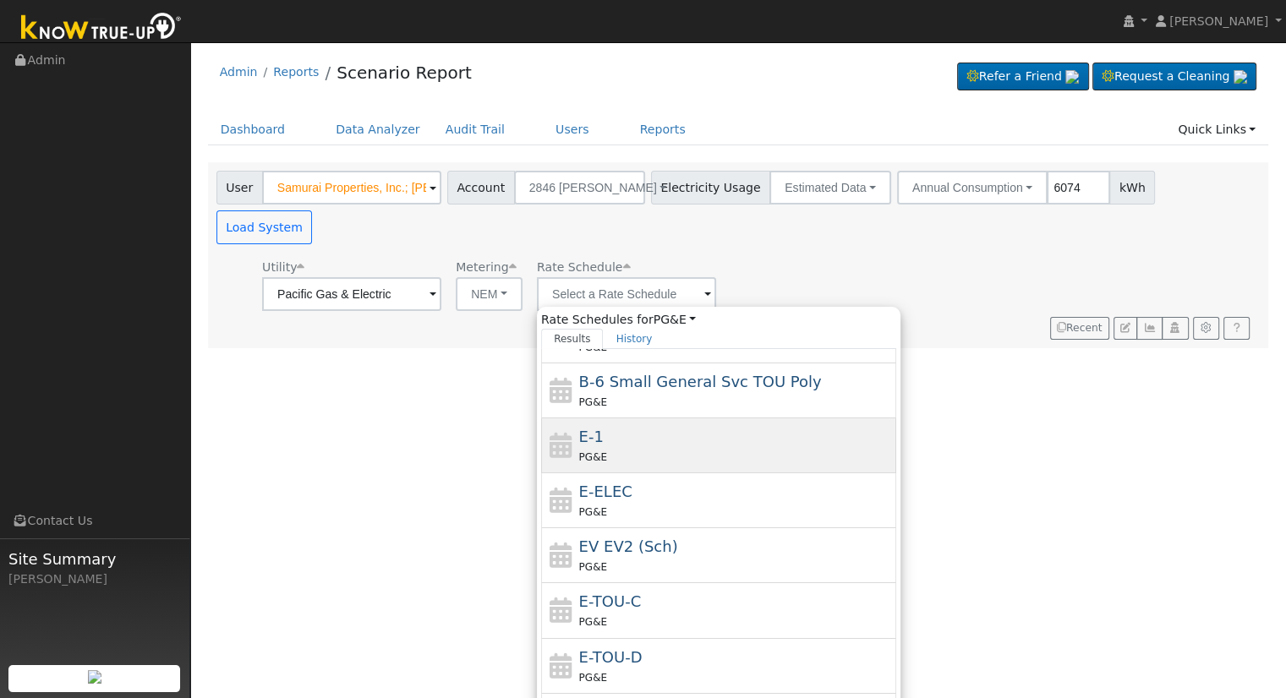
click at [676, 448] on div "PG&E" at bounding box center [736, 457] width 314 height 18
type input "E-1"
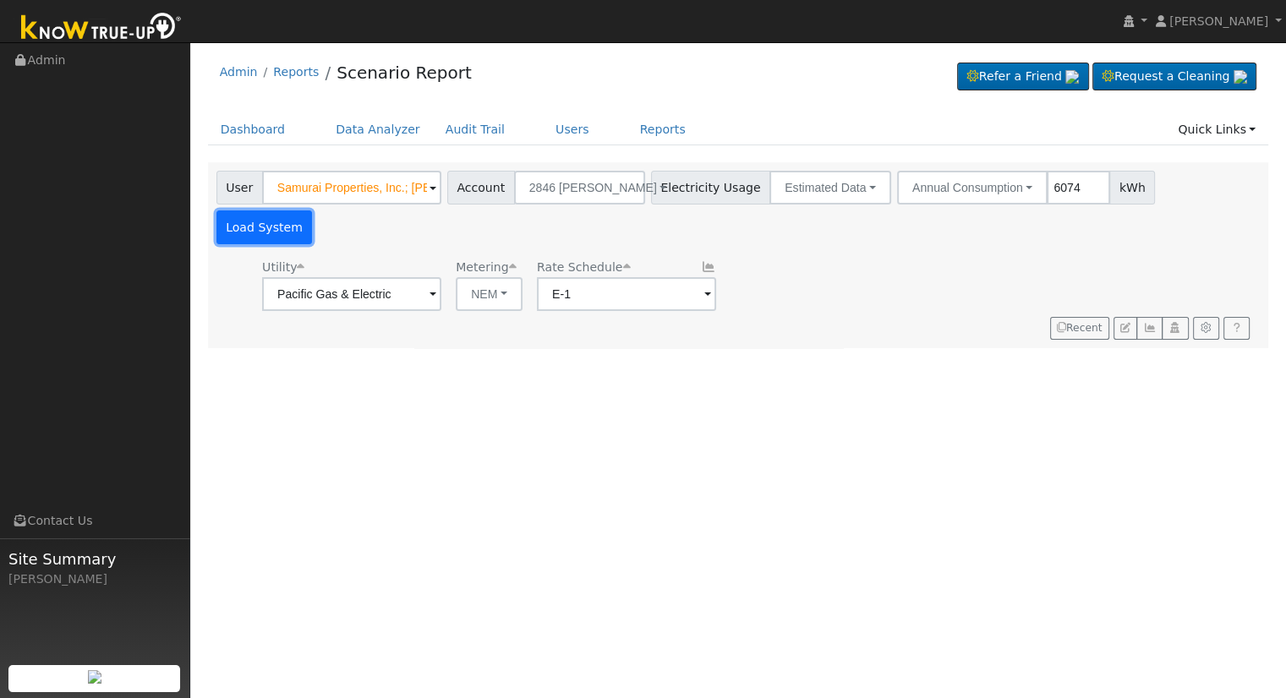
click at [313, 211] on button "Load System" at bounding box center [264, 228] width 96 height 34
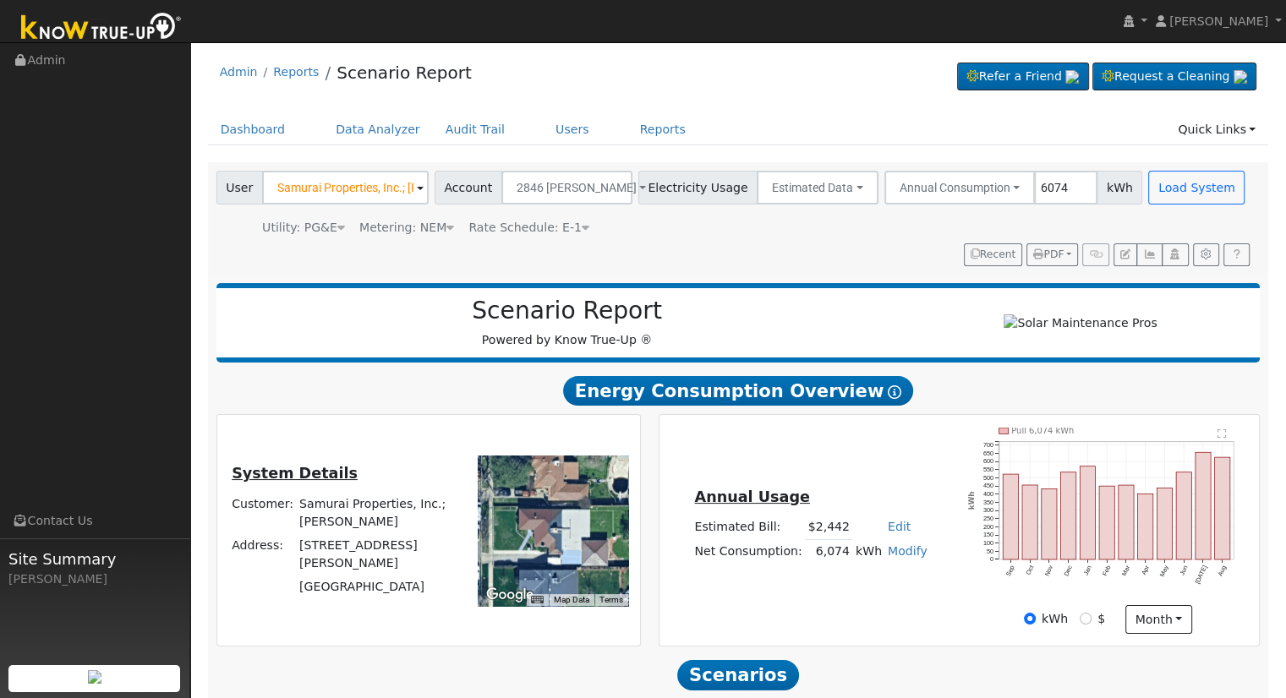
drag, startPoint x: 886, startPoint y: 528, endPoint x: 878, endPoint y: 531, distance: 8.8
click at [888, 528] on link "Edit" at bounding box center [899, 527] width 23 height 14
type input "2508"
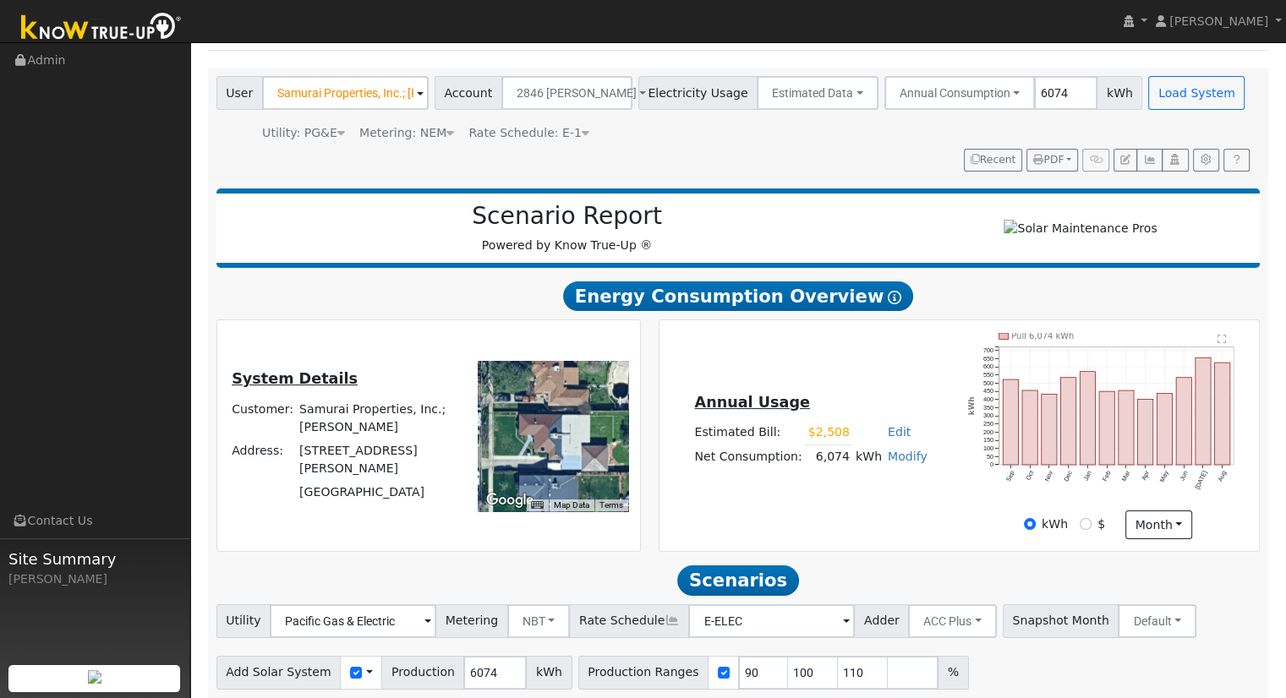
scroll to position [162, 0]
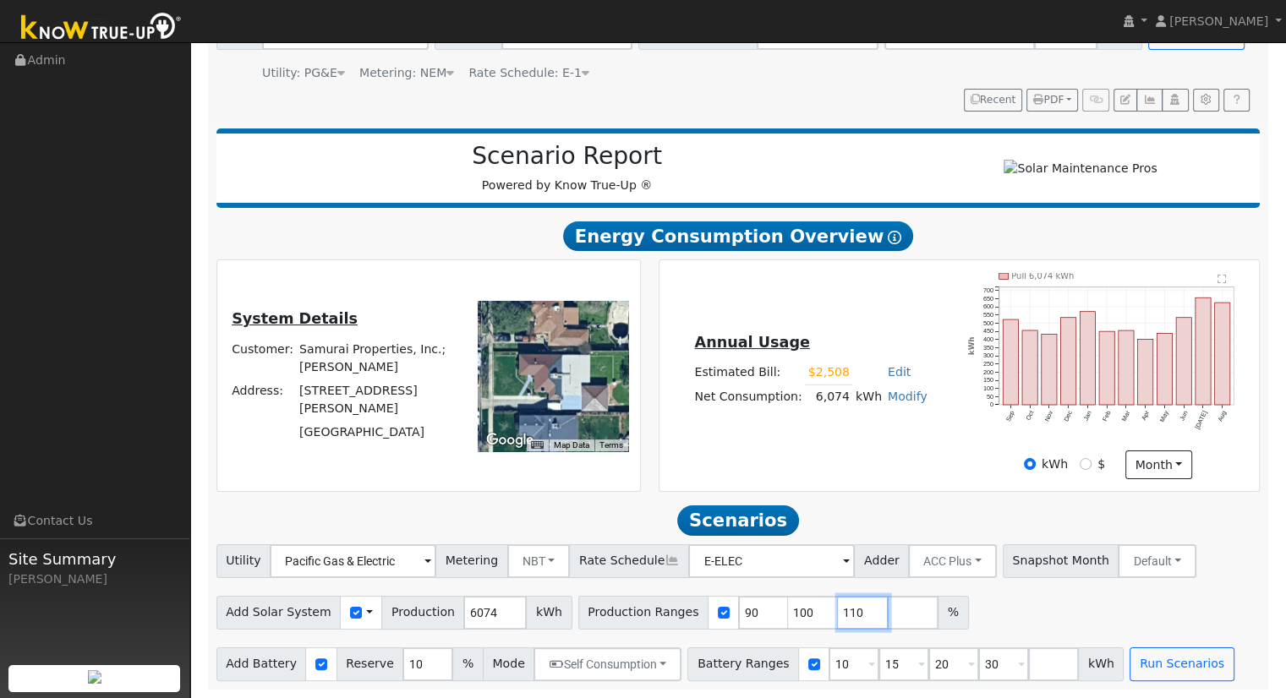
drag, startPoint x: 832, startPoint y: 610, endPoint x: 832, endPoint y: 600, distance: 9.3
click at [838, 606] on input "110" at bounding box center [863, 613] width 51 height 34
type input "1"
type input "114.043463944"
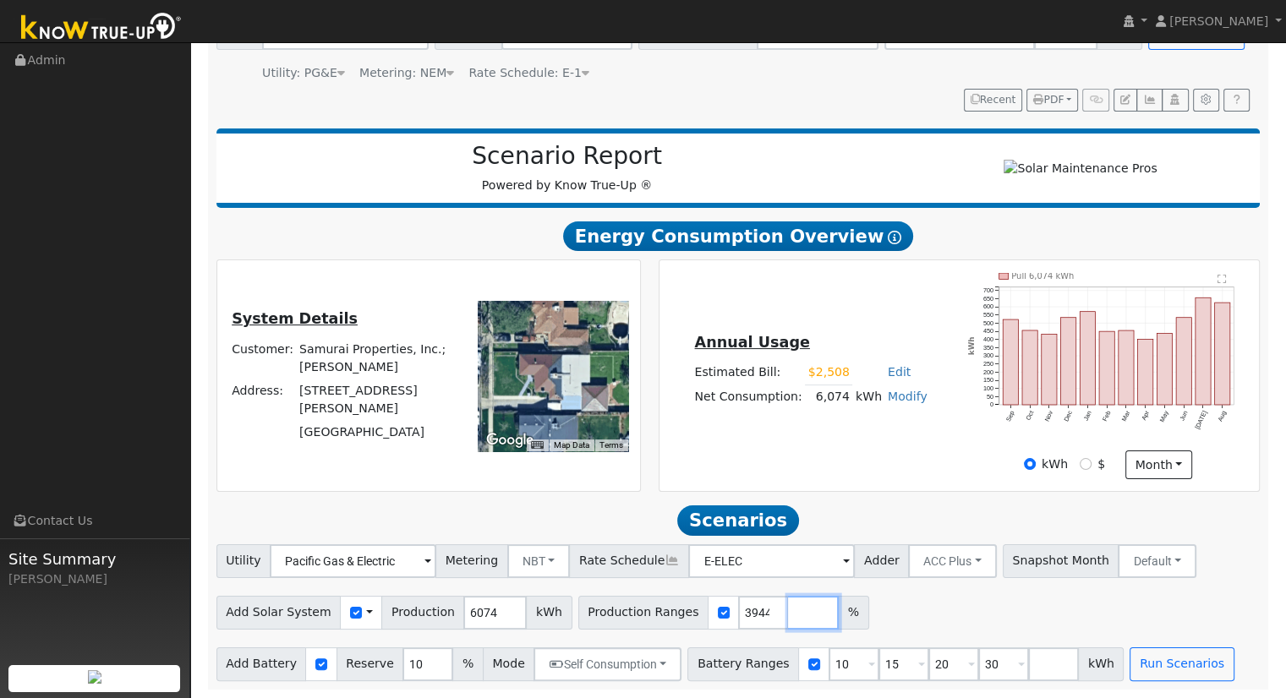
scroll to position [0, 0]
type input "20"
type input "30"
type input "20"
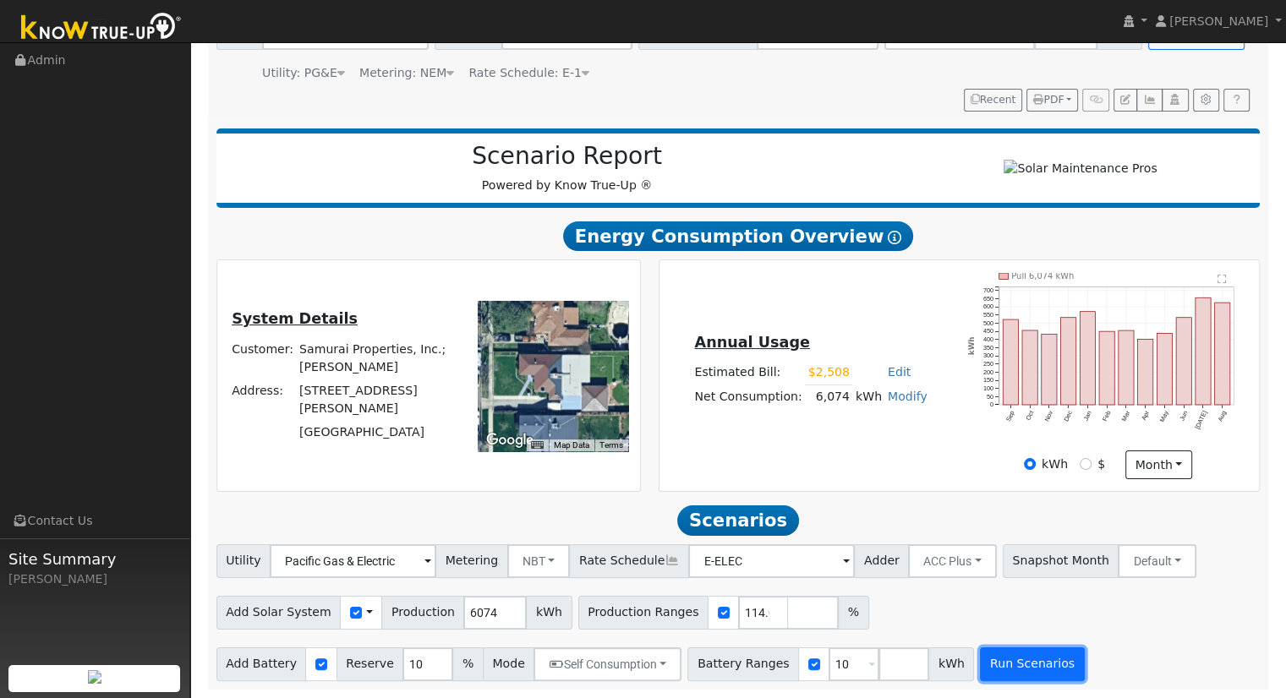
click at [984, 664] on button "Run Scenarios" at bounding box center [1032, 665] width 104 height 34
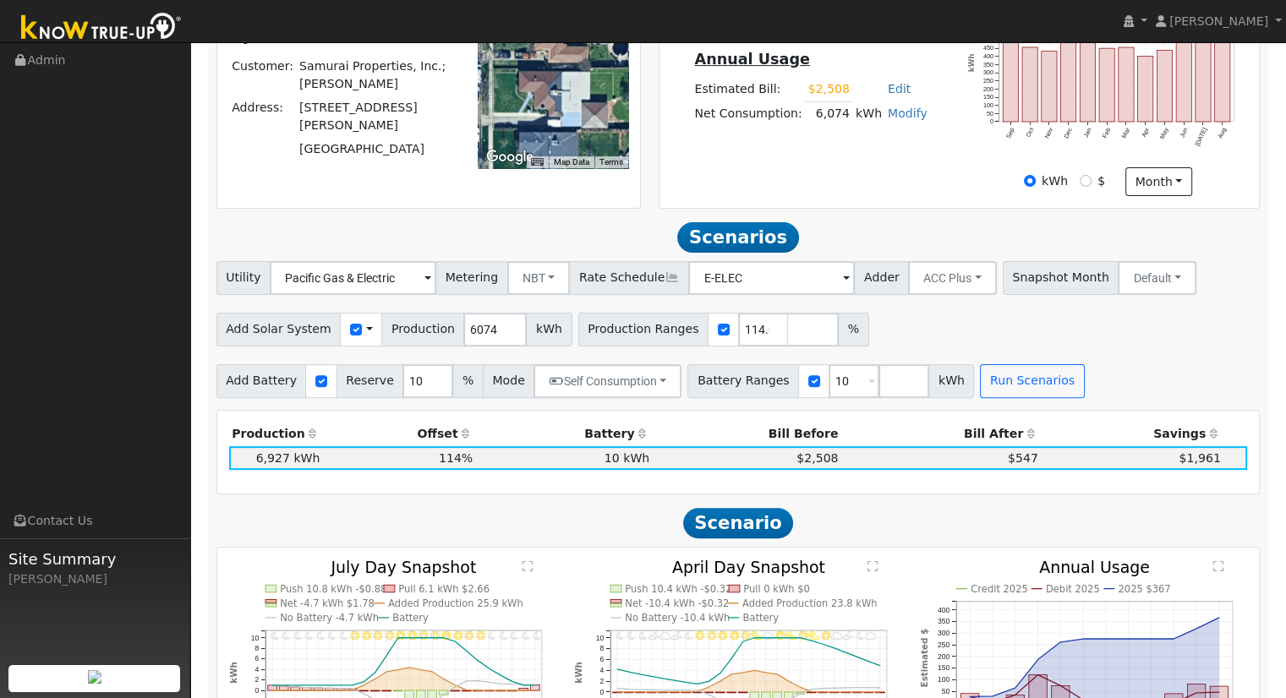
scroll to position [338, 0]
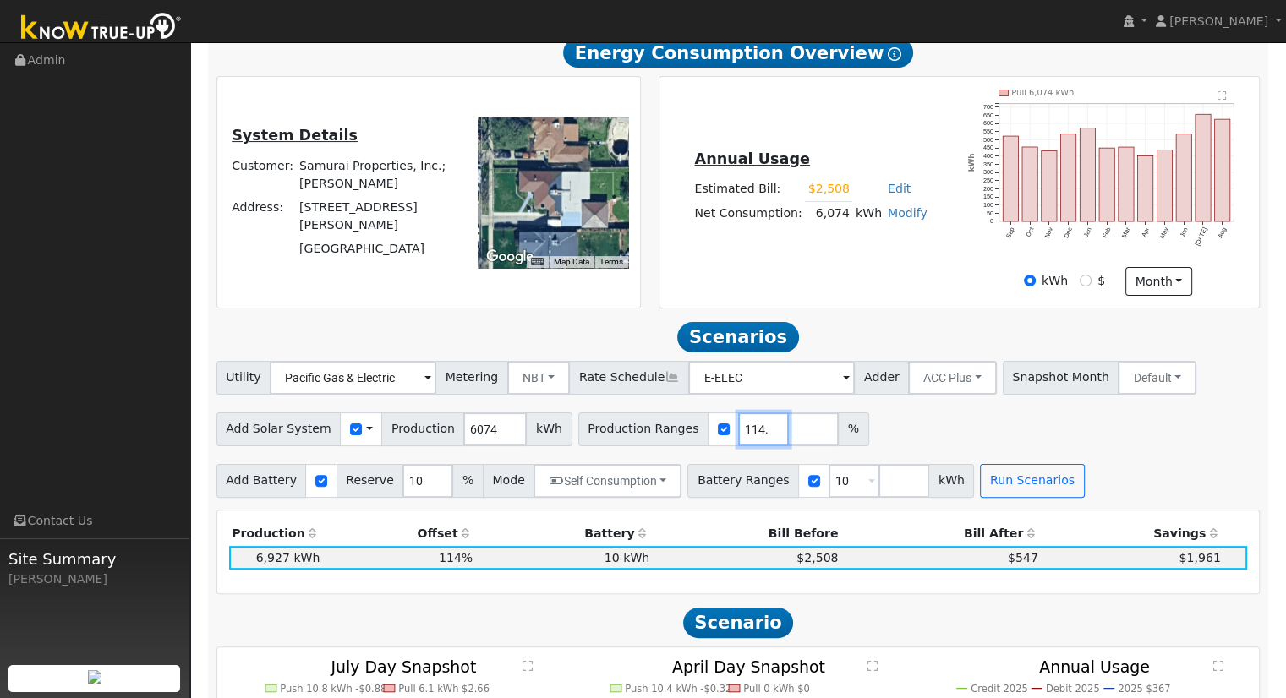
click at [738, 438] on input "114.043463944" at bounding box center [763, 430] width 51 height 34
type input "114.520908791"
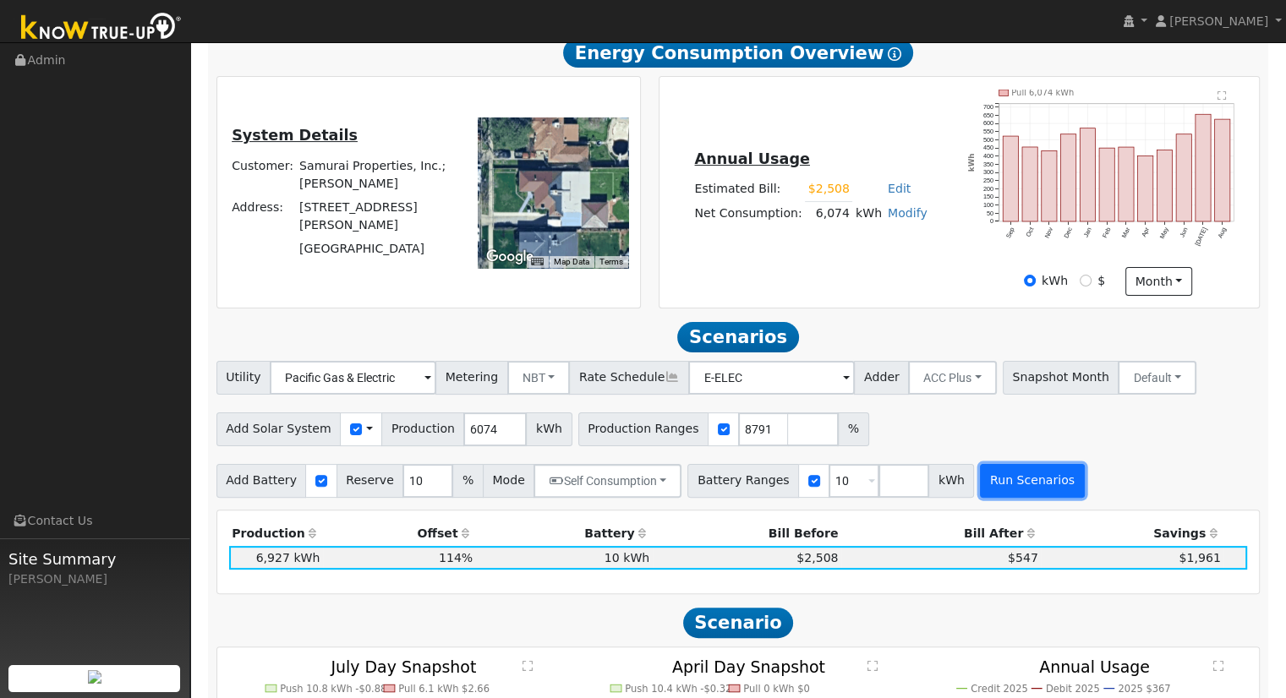
click at [994, 480] on button "Run Scenarios" at bounding box center [1032, 481] width 104 height 34
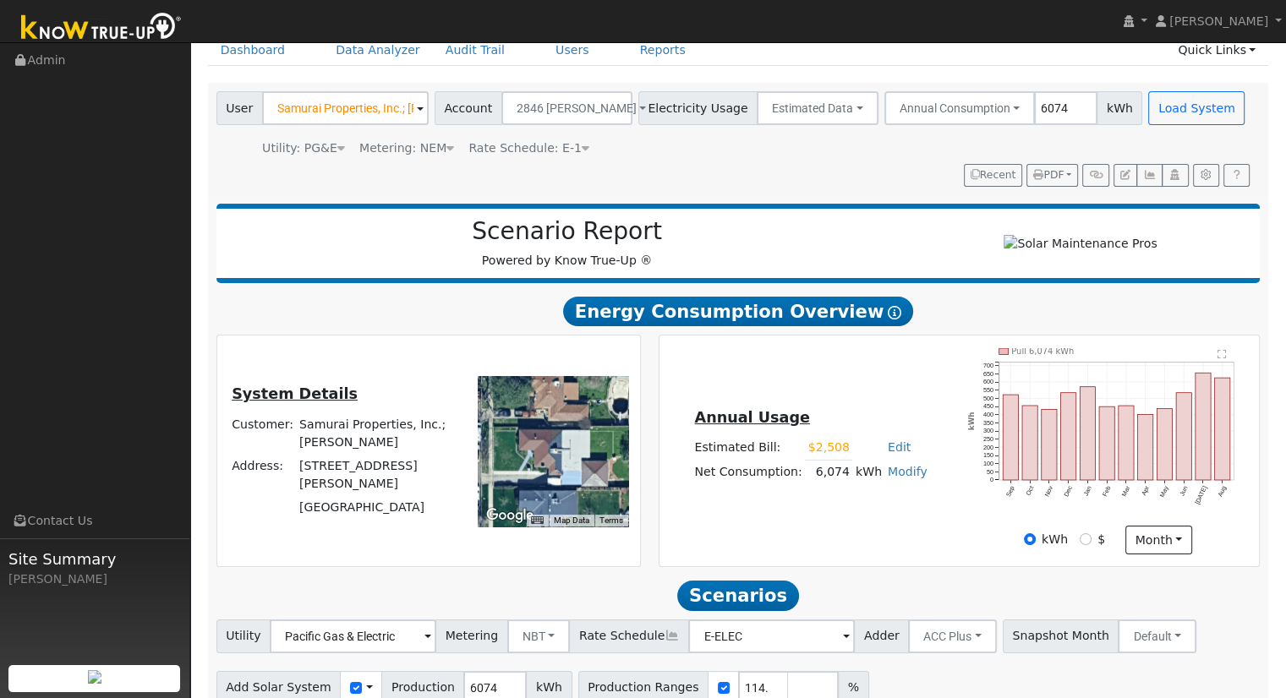
scroll to position [22, 0]
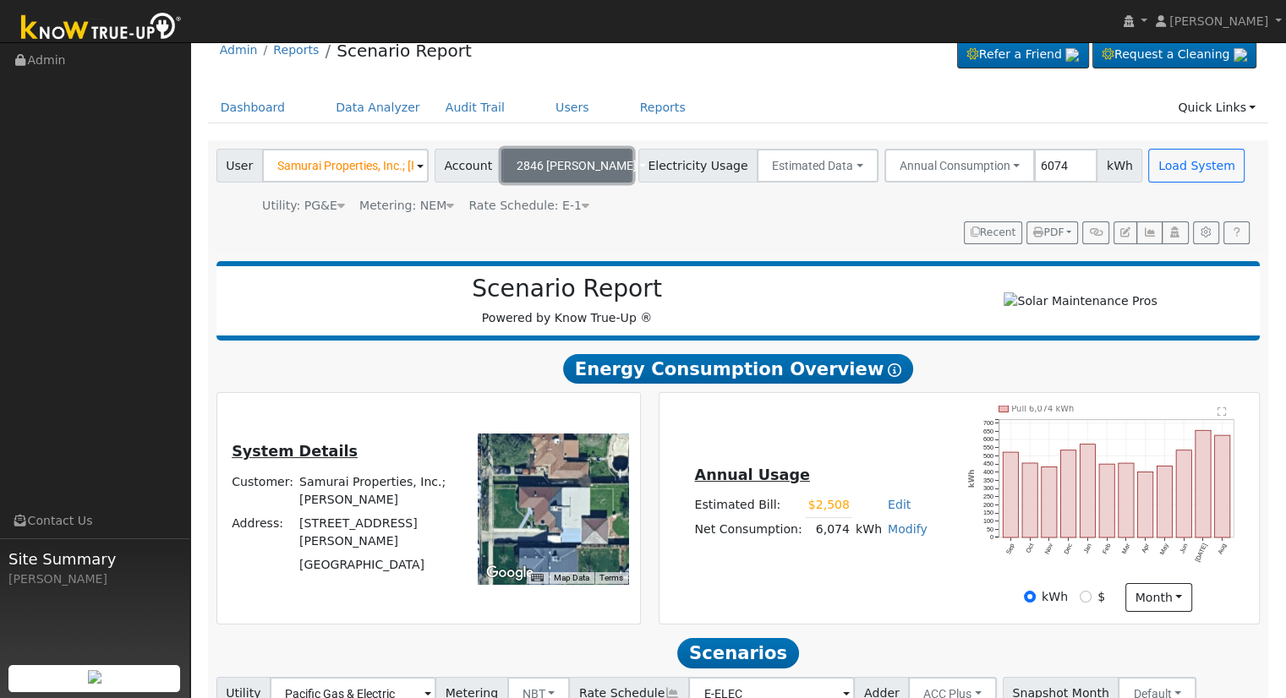
click at [583, 153] on button "2846 N. Vagedes" at bounding box center [566, 166] width 131 height 34
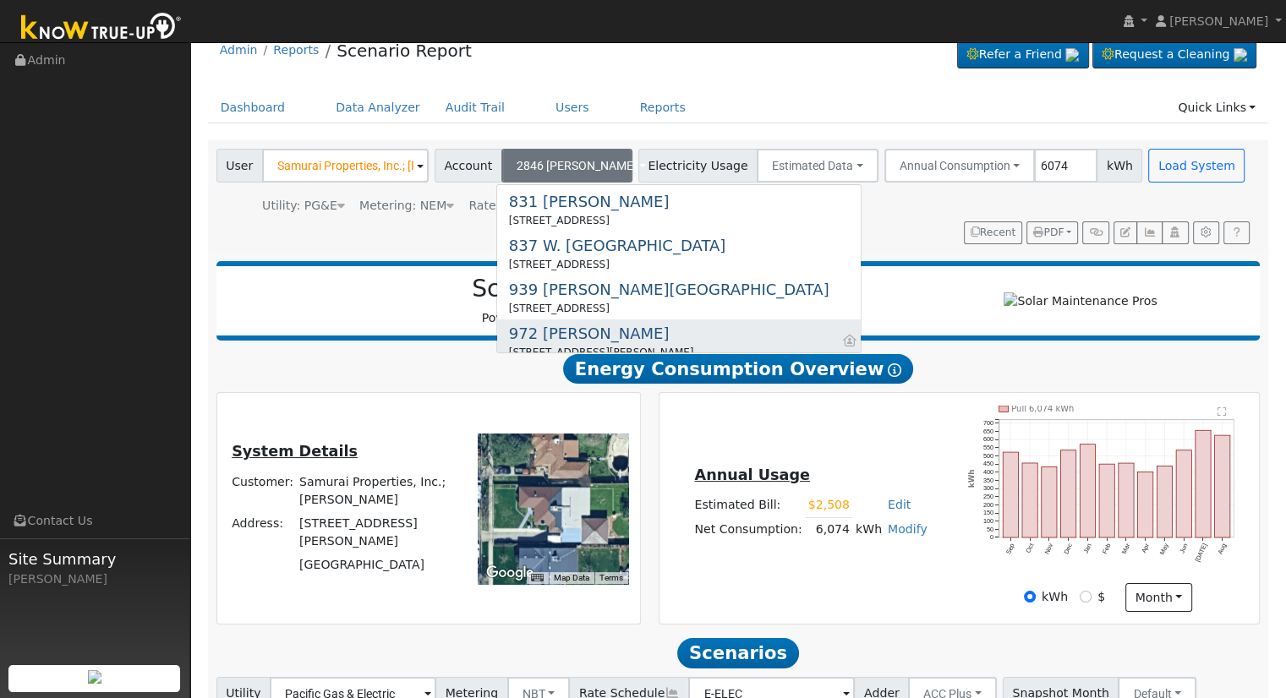
click at [576, 327] on div "972 N. Arthur" at bounding box center [601, 333] width 185 height 23
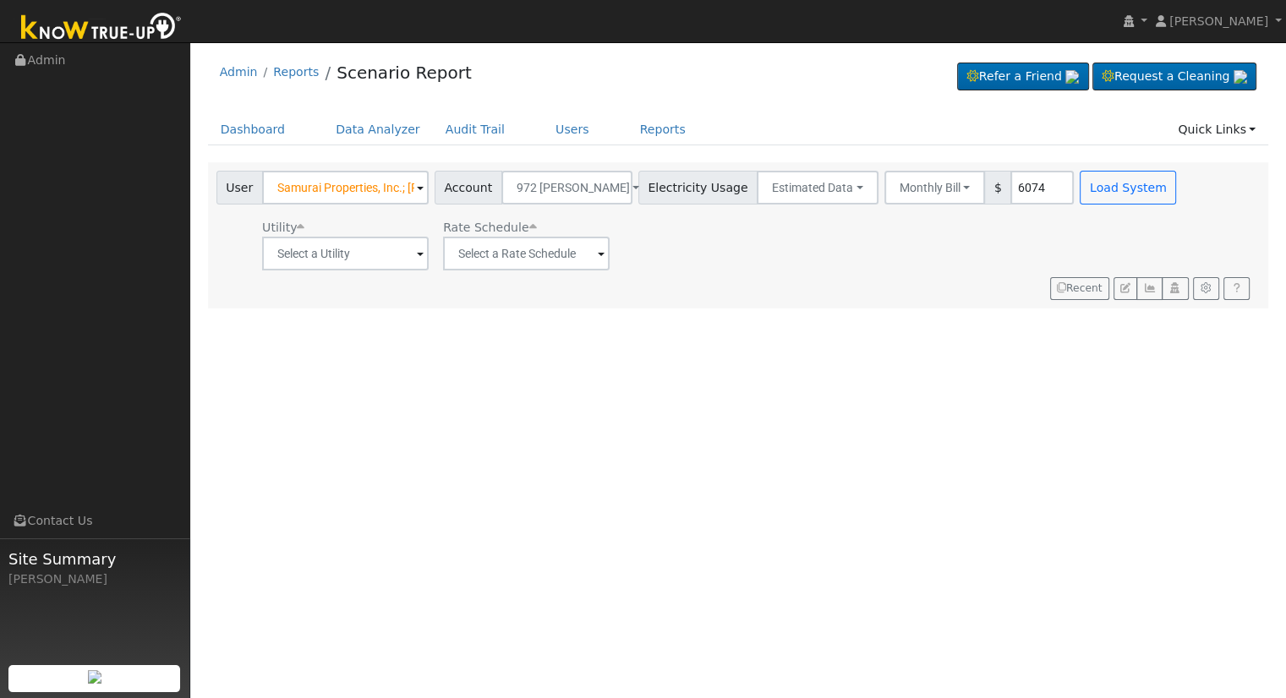
type input "6074"
click at [360, 250] on input "text" at bounding box center [345, 254] width 167 height 34
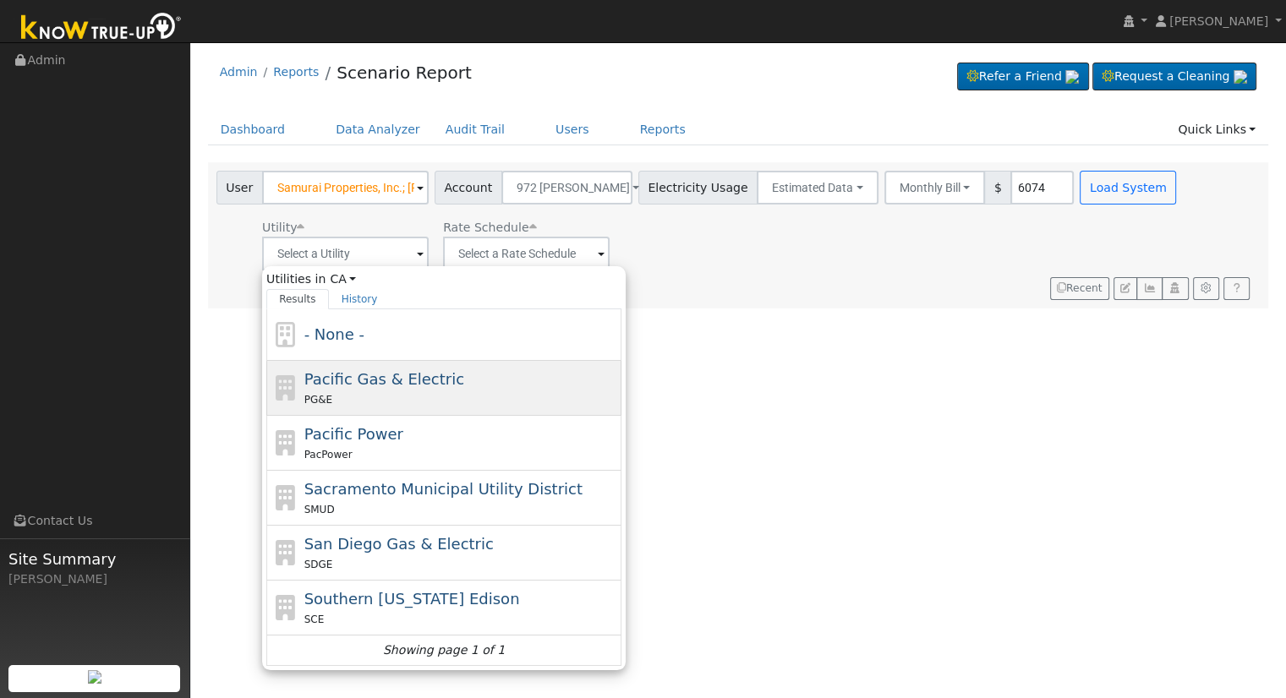
click at [397, 386] on div "Pacific Gas & Electric PG&E" at bounding box center [461, 388] width 314 height 41
type input "Pacific Gas & Electric"
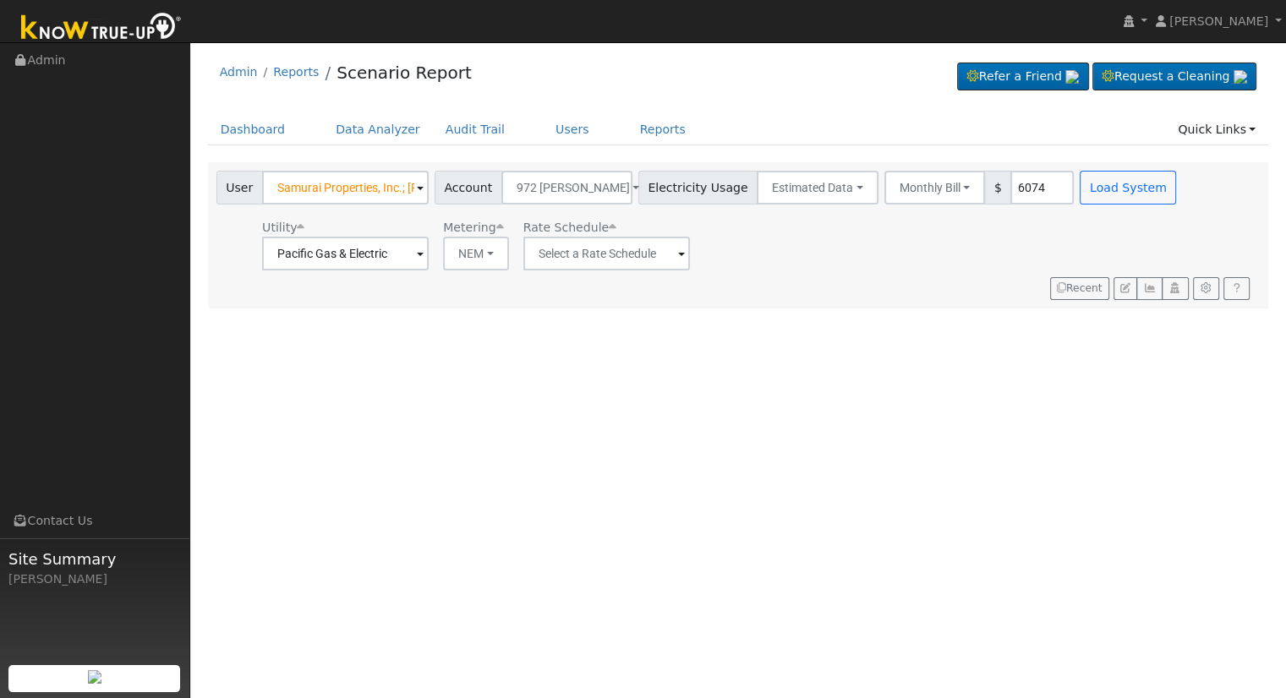
click at [592, 231] on span "Rate Schedule" at bounding box center [569, 228] width 93 height 14
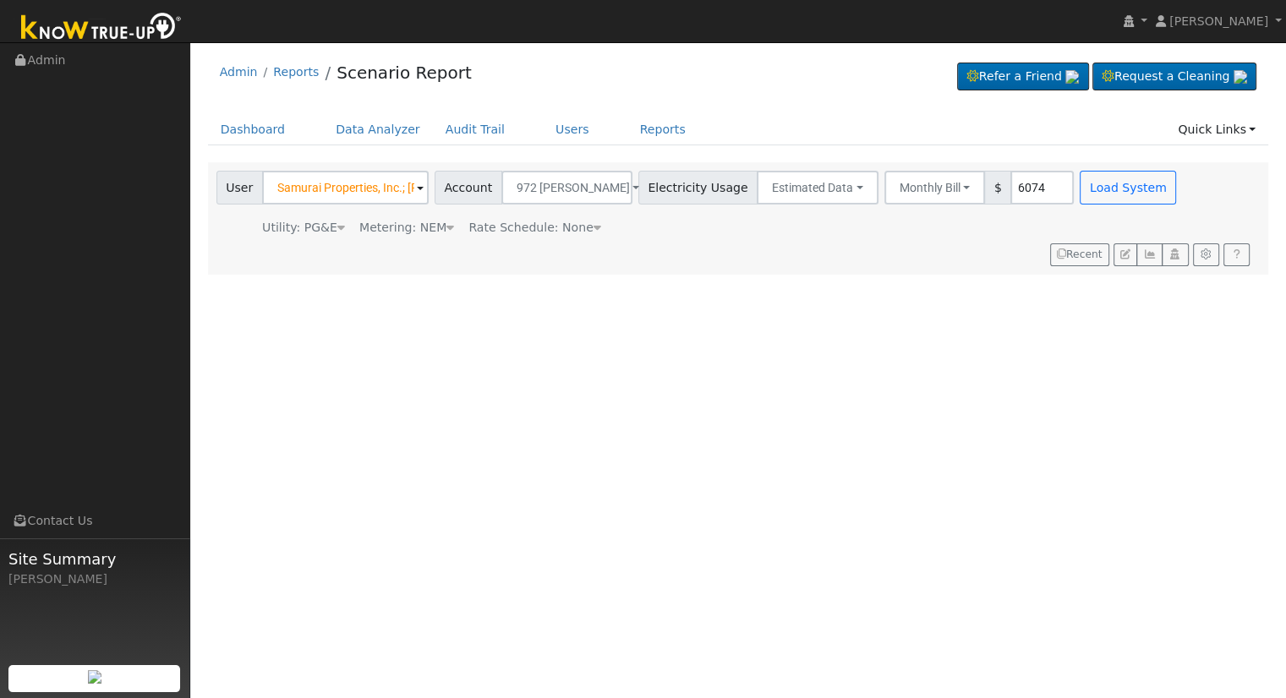
click at [594, 222] on icon at bounding box center [598, 228] width 8 height 12
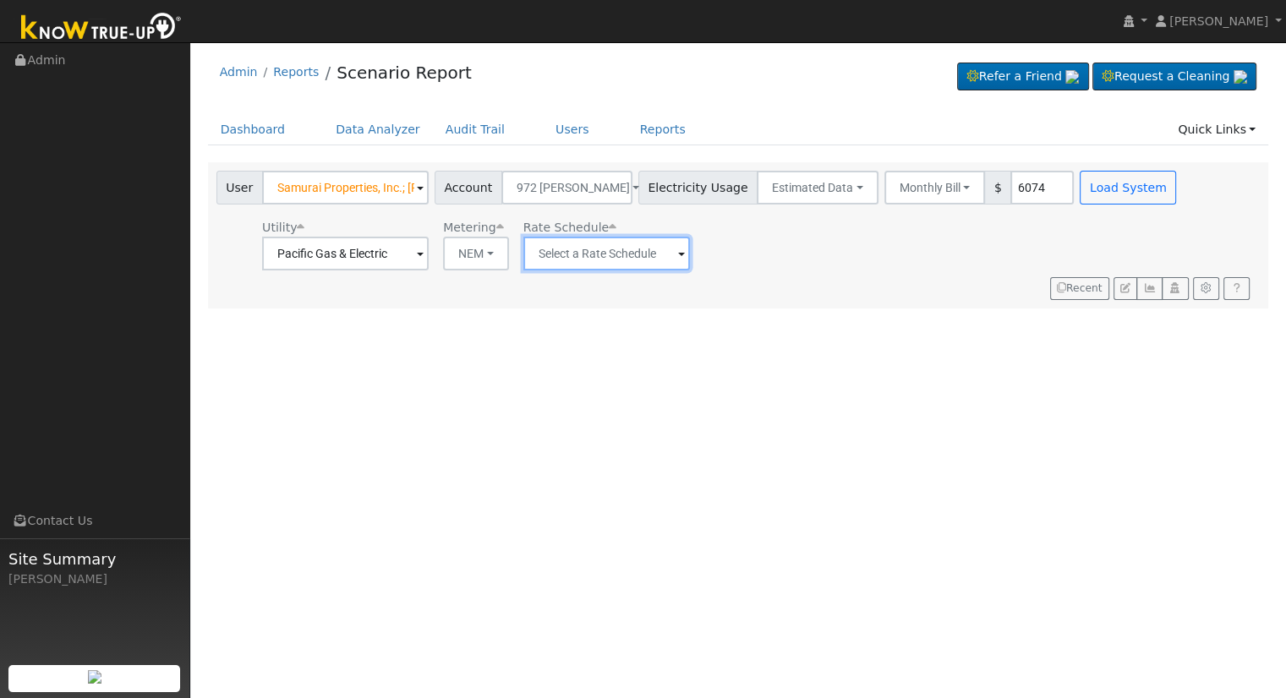
click at [589, 257] on input "text" at bounding box center [606, 254] width 167 height 34
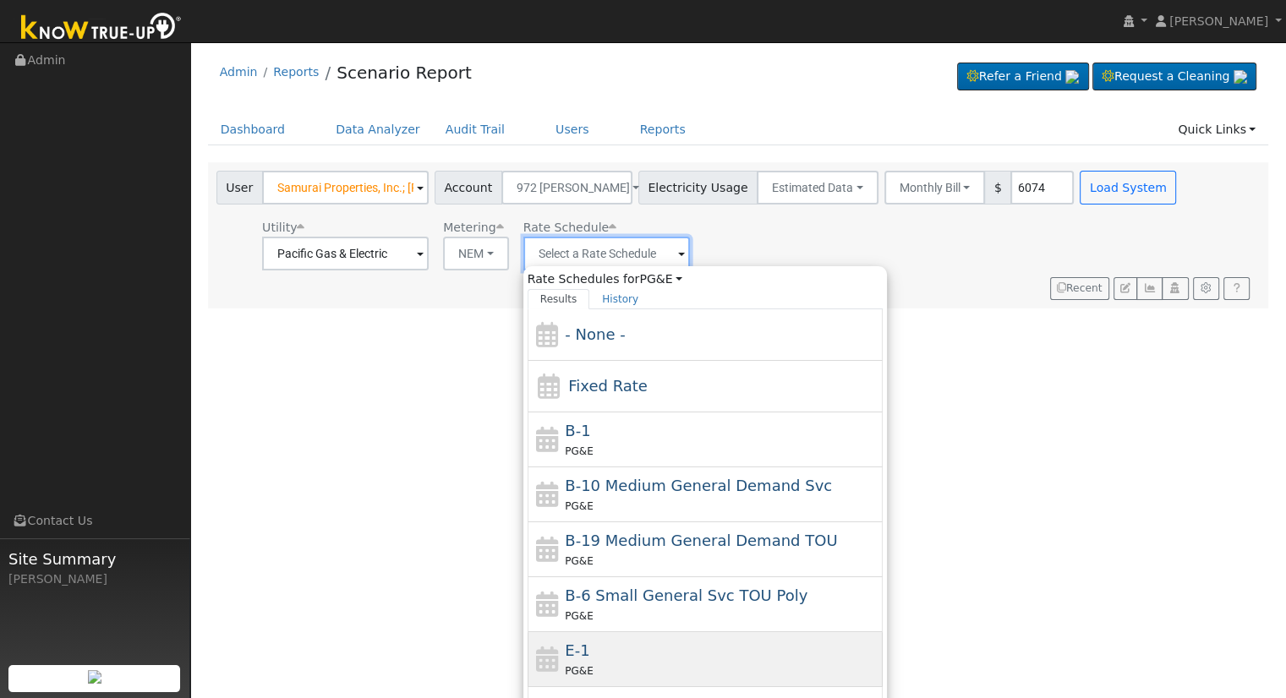
scroll to position [85, 0]
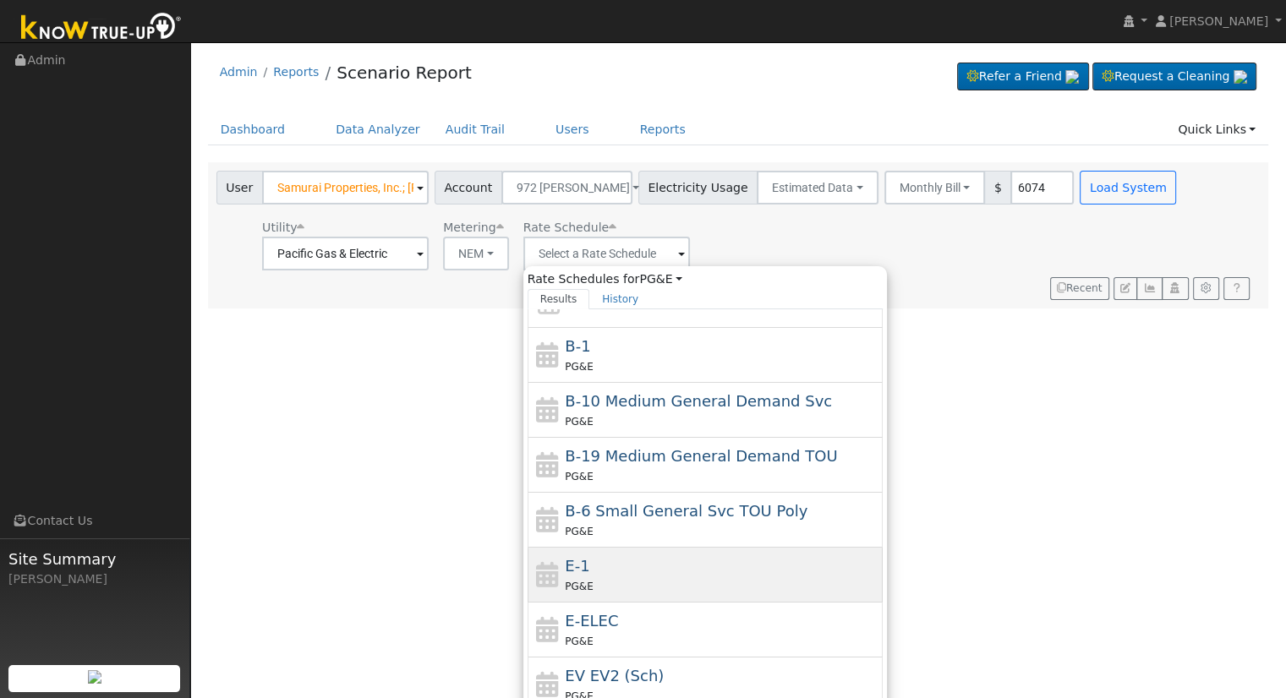
click at [610, 564] on div "E-1 PG&E" at bounding box center [722, 575] width 314 height 41
type input "E-1"
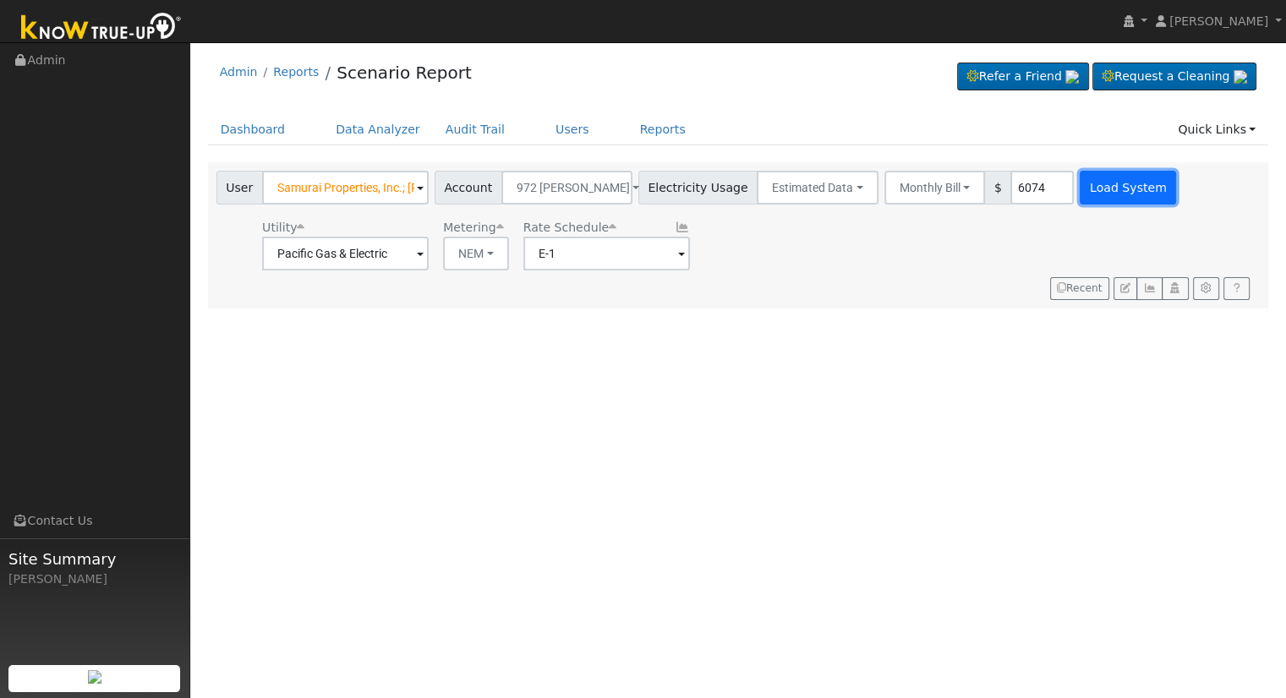
click at [1095, 185] on button "Load System" at bounding box center [1128, 188] width 96 height 34
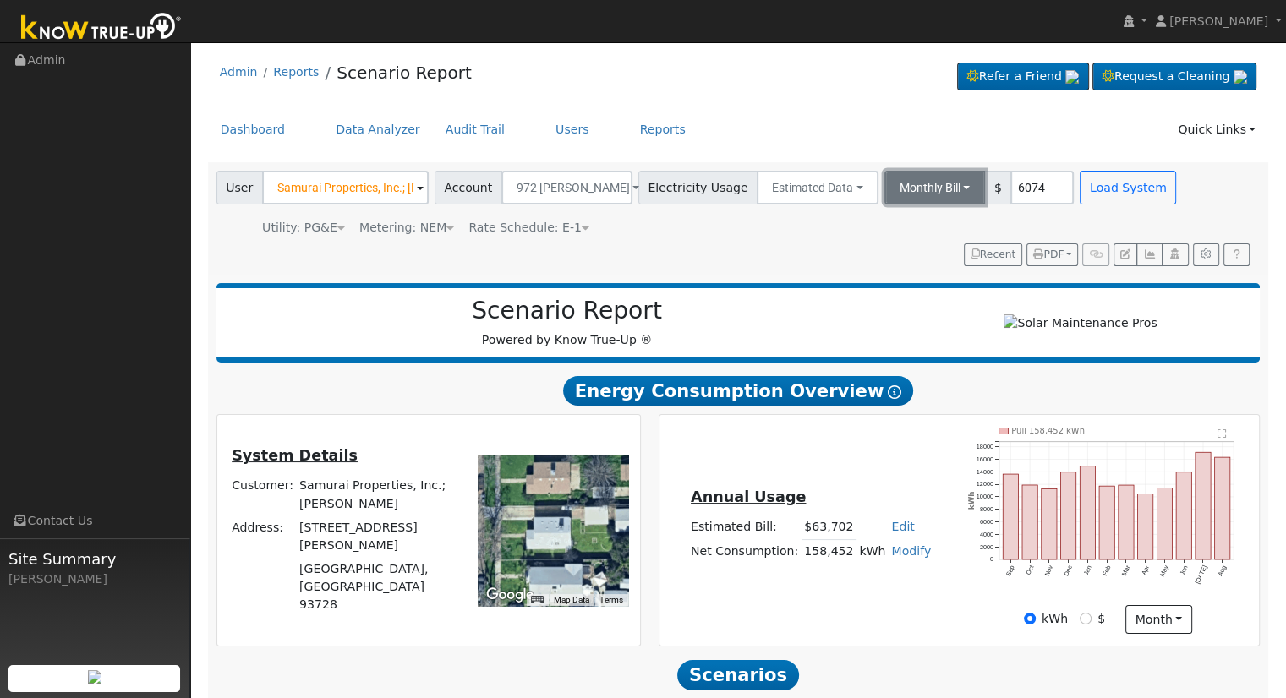
click at [912, 177] on button "Monthly Bill" at bounding box center [934, 188] width 101 height 34
click at [901, 221] on link "Annual Consumption" at bounding box center [912, 225] width 148 height 24
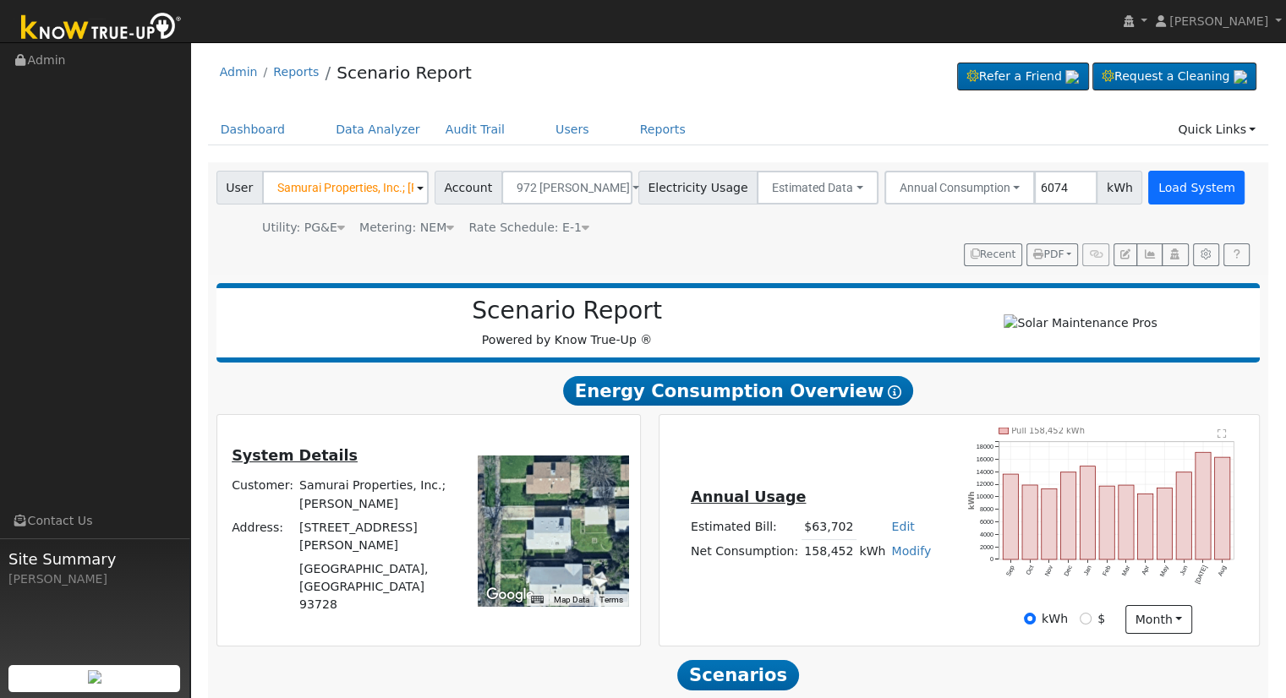
type input "6074"
click at [1163, 183] on button "Load System" at bounding box center [1196, 188] width 96 height 34
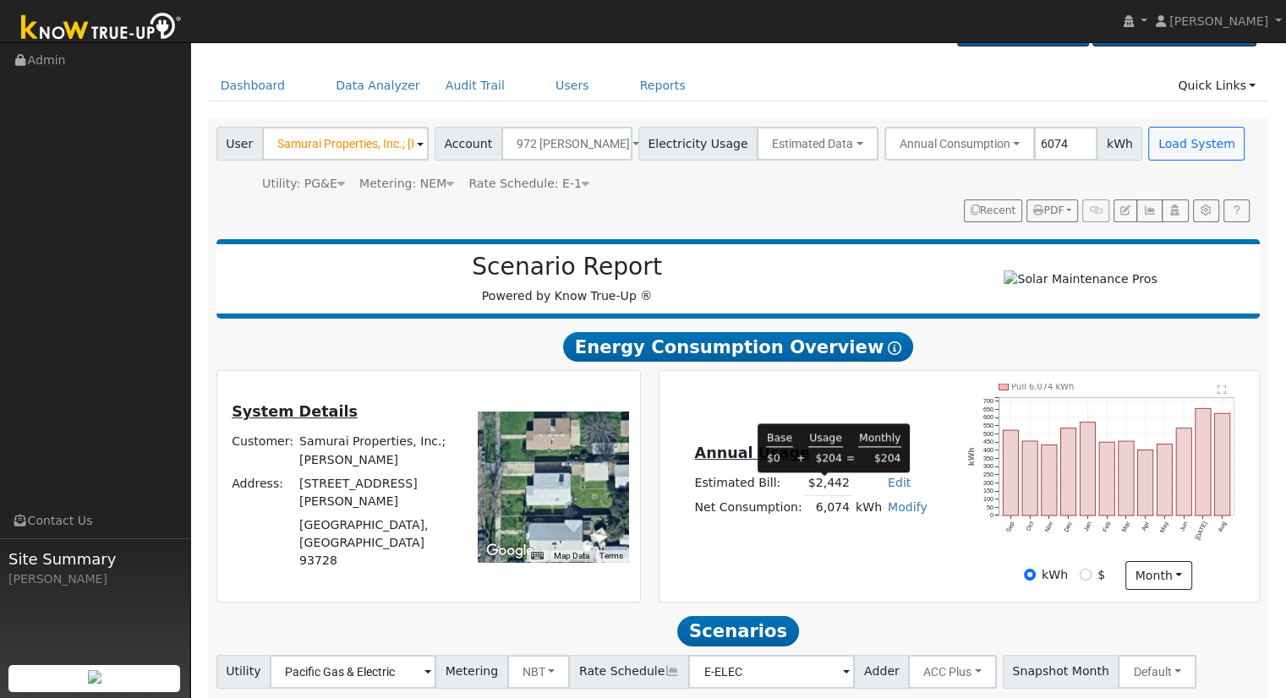
scroll to position [85, 0]
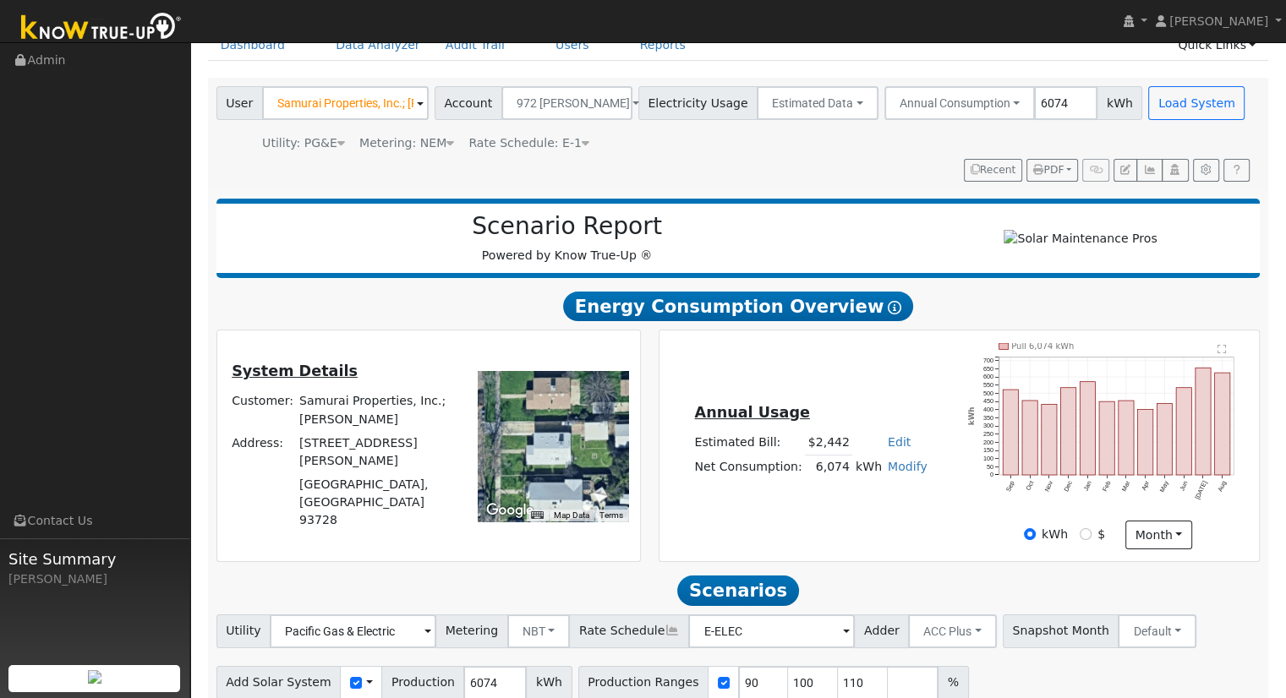
click at [888, 449] on link "Edit" at bounding box center [899, 442] width 23 height 14
type input "2508"
drag, startPoint x: 881, startPoint y: 388, endPoint x: 881, endPoint y: 397, distance: 9.3
click at [881, 387] on div "Annual Usage Estimated Bill: $2,442 Edit Estimated Bill $ 2508 Annual Net Consu…" at bounding box center [959, 446] width 594 height 206
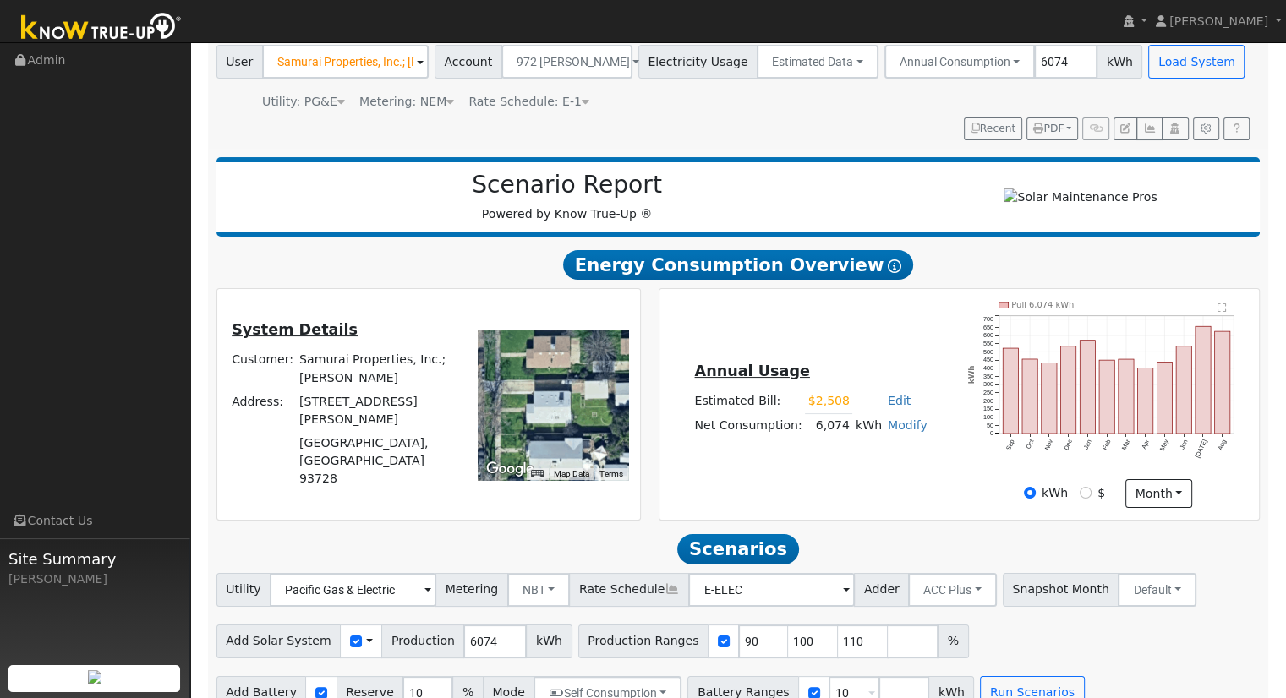
scroll to position [162, 0]
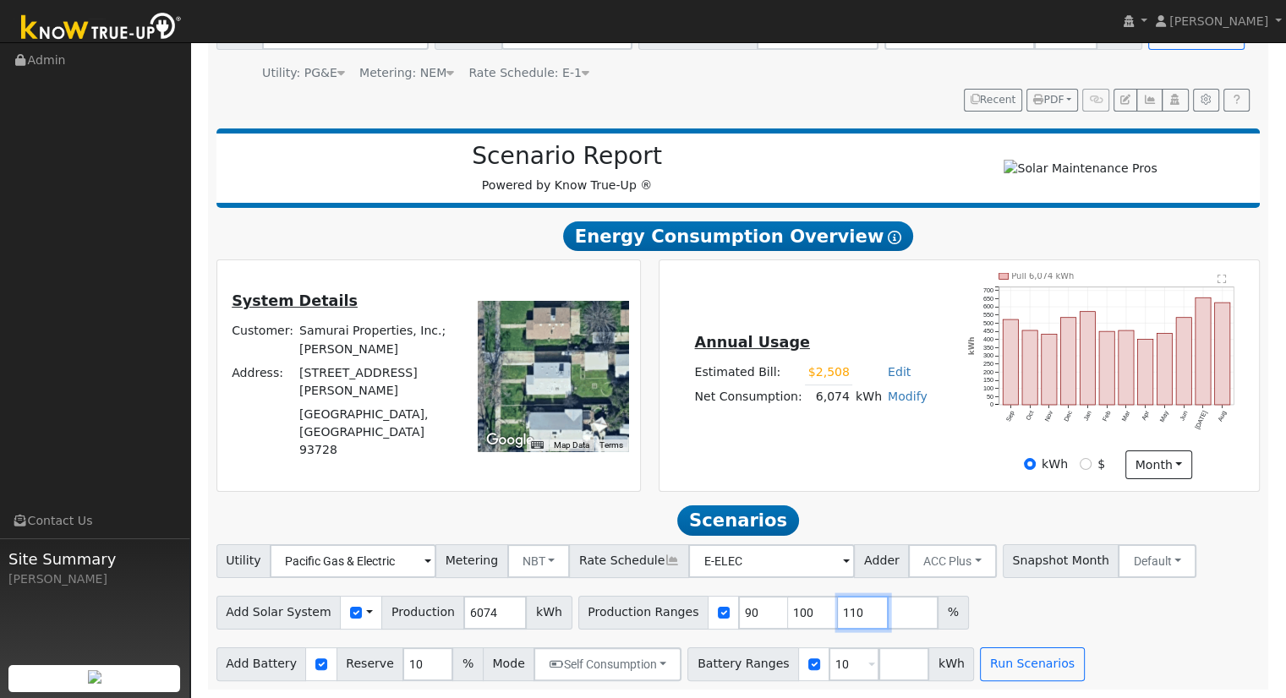
click at [838, 608] on input "110" at bounding box center [863, 613] width 51 height 34
type input "1"
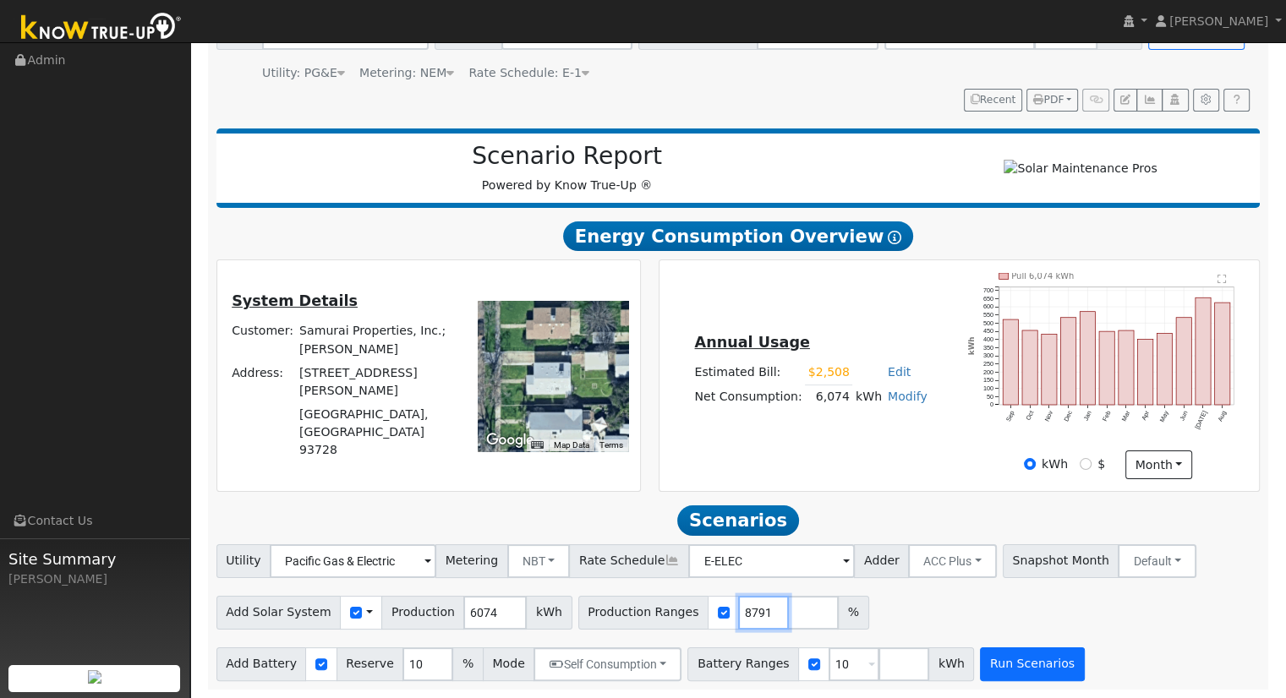
type input "114.520908791"
click at [997, 657] on button "Run Scenarios" at bounding box center [1032, 665] width 104 height 34
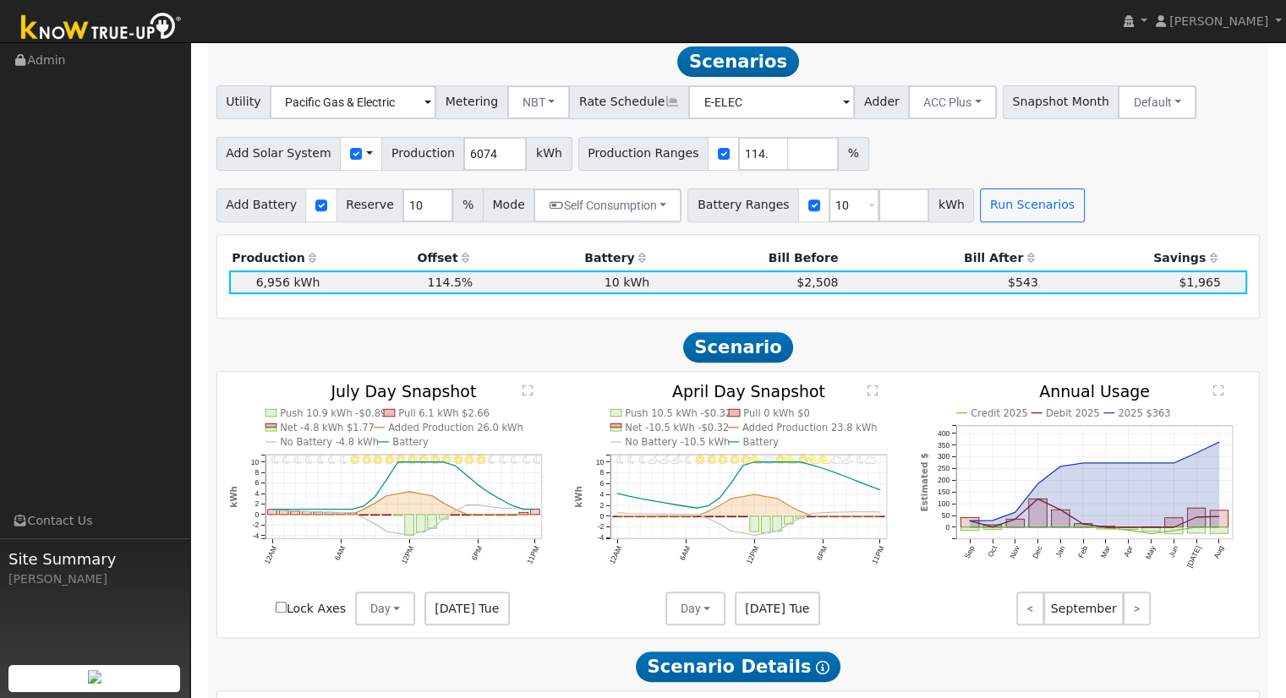
scroll to position [546, 0]
